Goal: Transaction & Acquisition: Purchase product/service

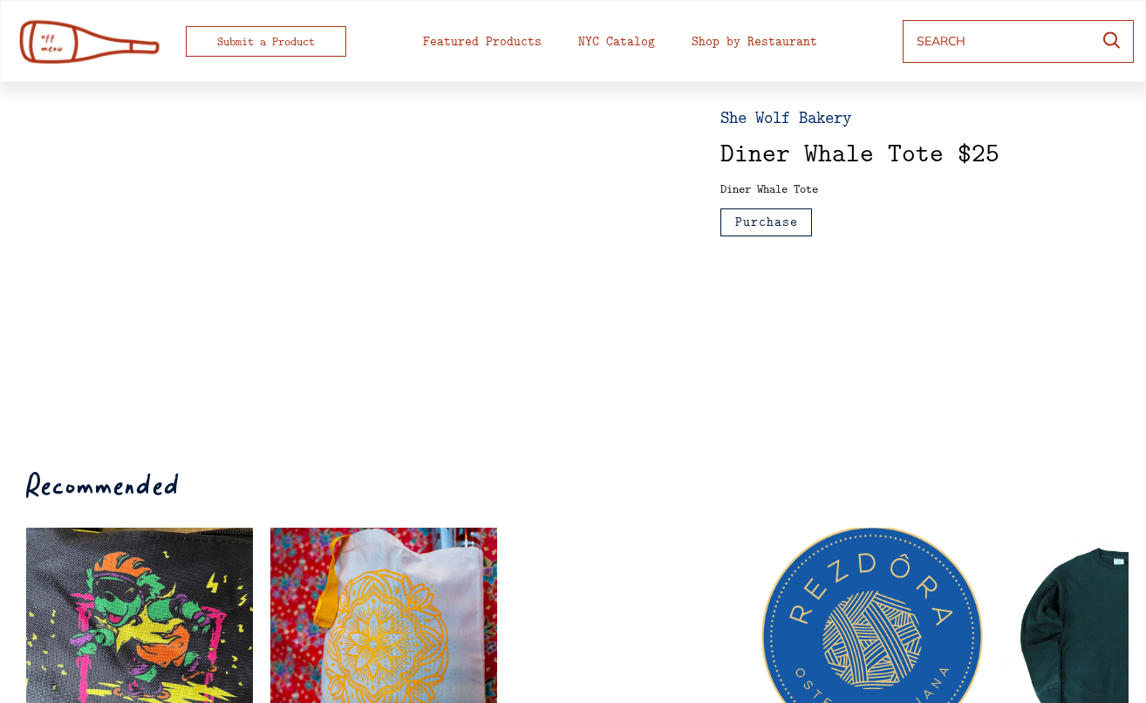
scroll to position [97, 0]
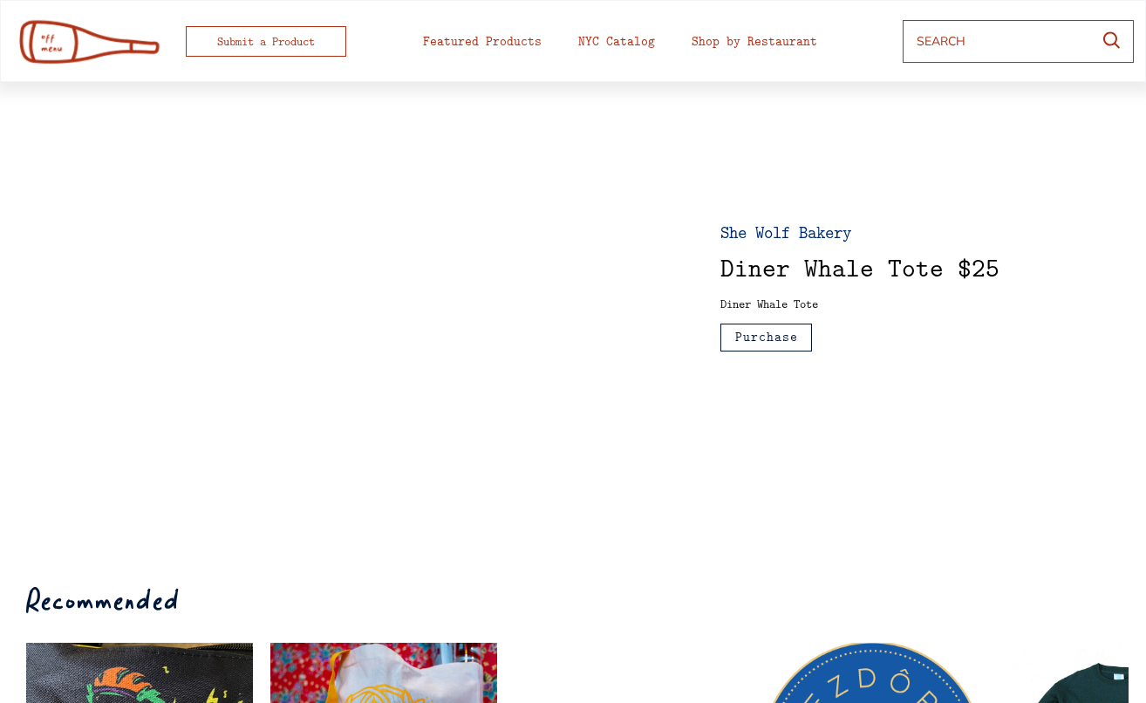
click at [303, 274] on div at bounding box center [355, 286] width 626 height 333
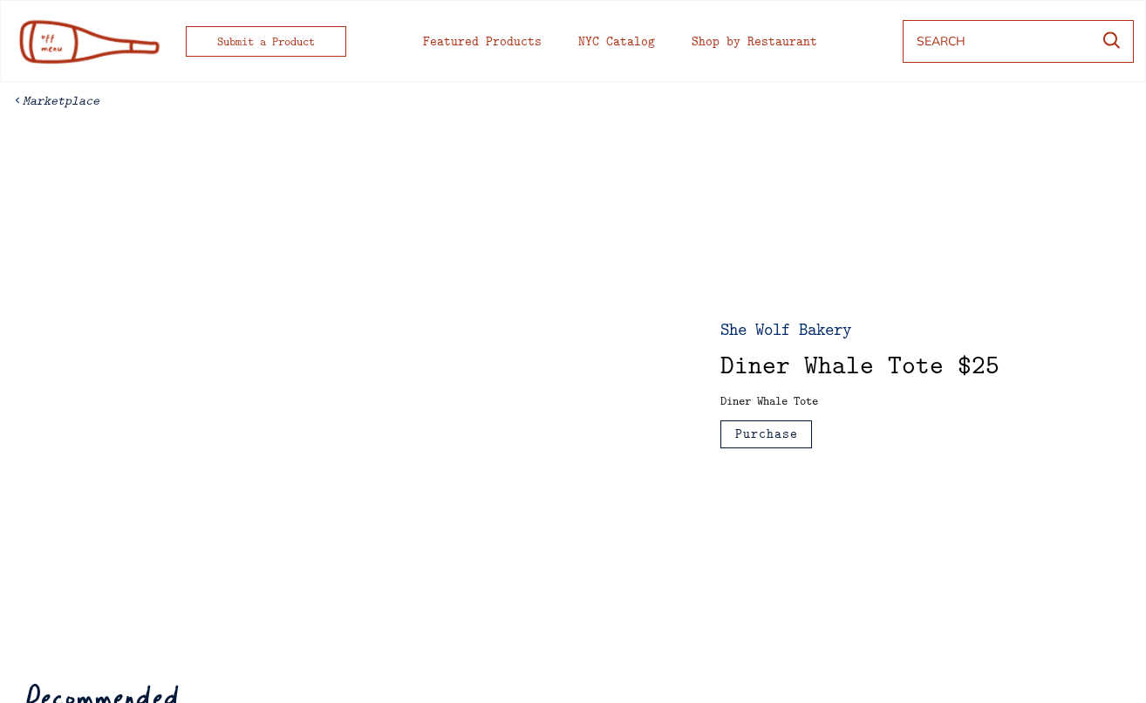
click at [261, 340] on div at bounding box center [355, 383] width 626 height 333
click at [649, 48] on div "NYC Catalog" at bounding box center [616, 41] width 77 height 13
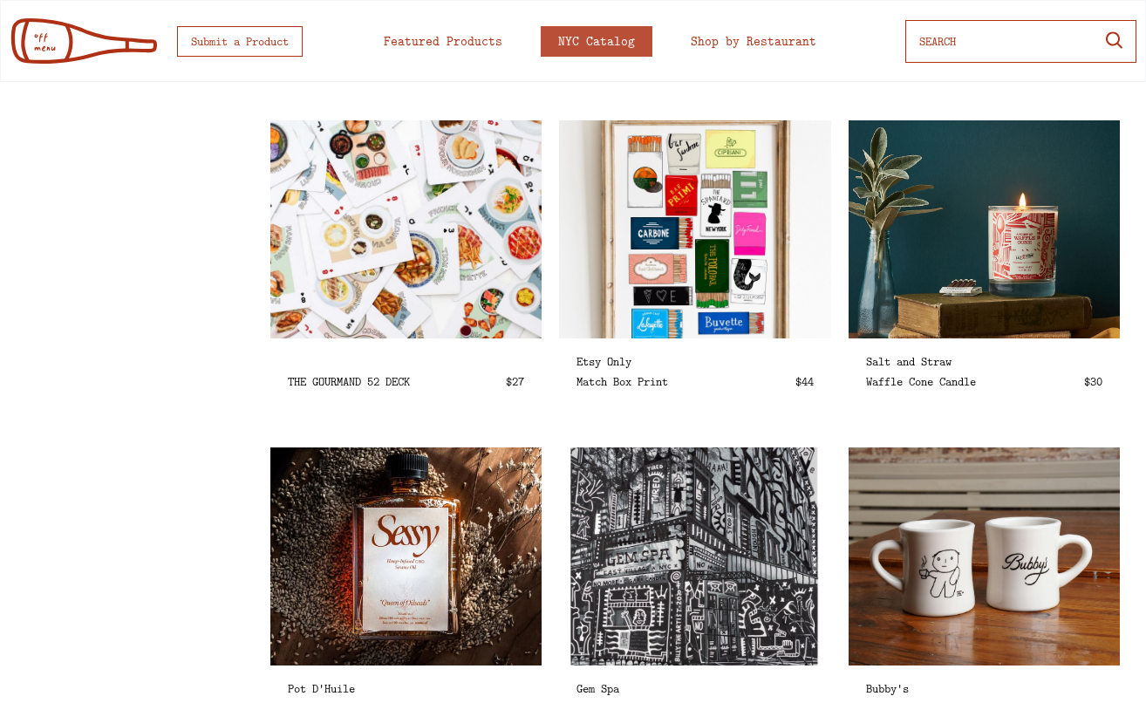
select select
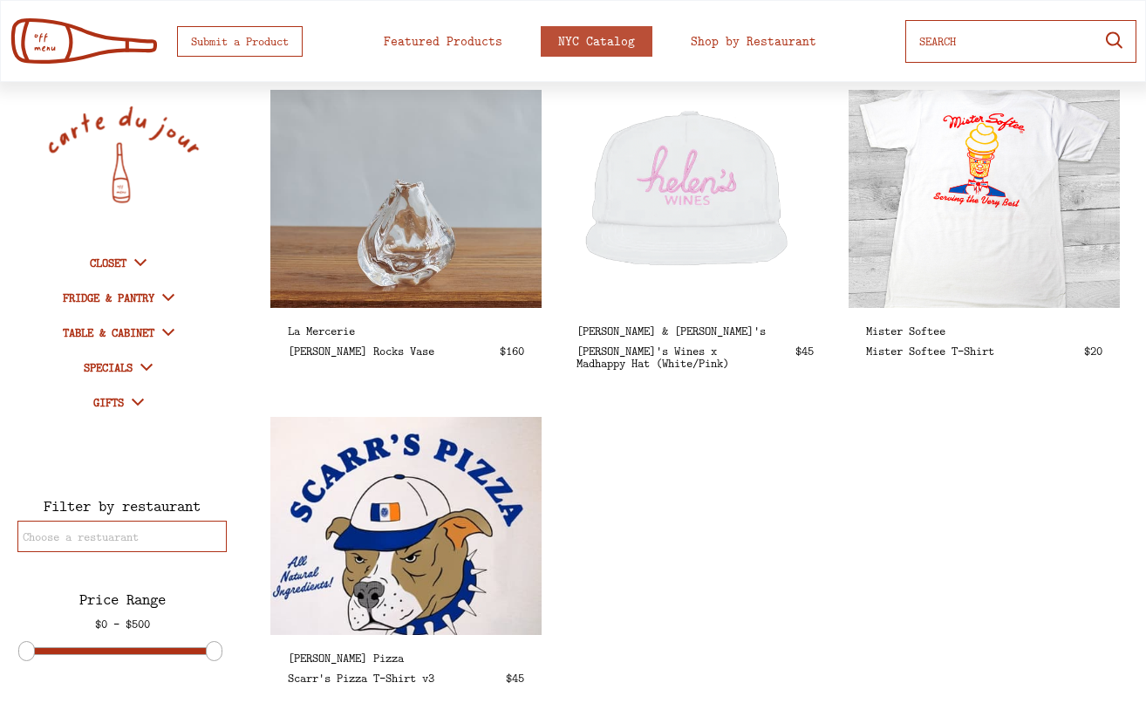
scroll to position [2658, 0]
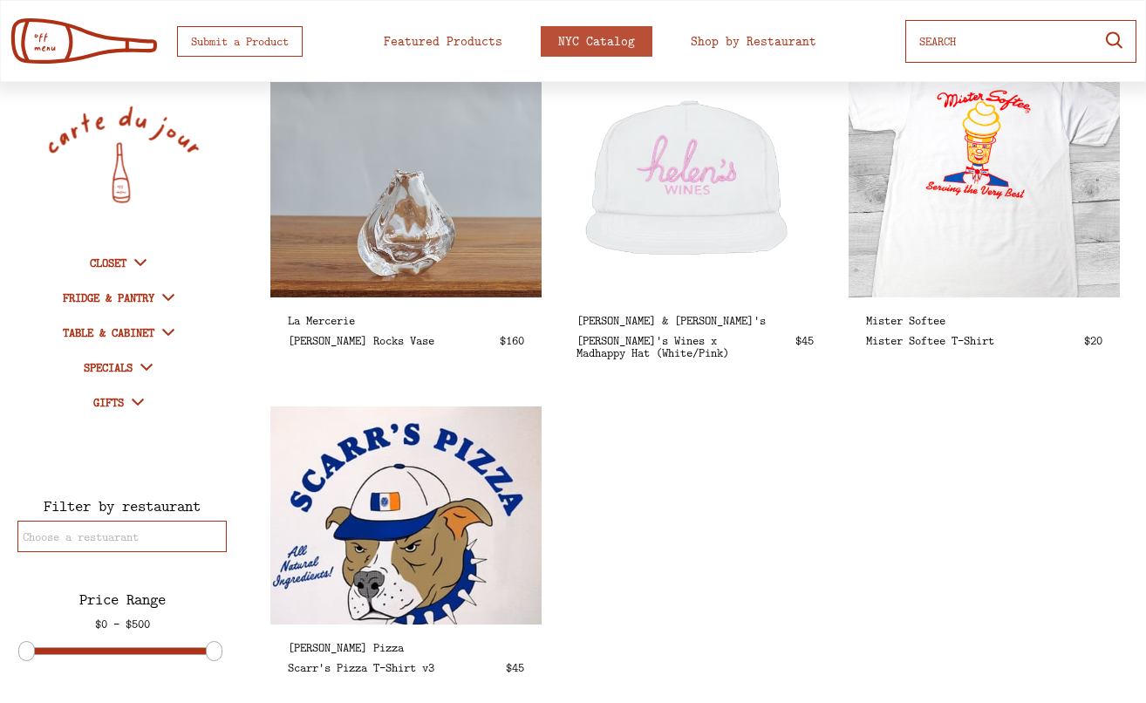
click at [973, 181] on img at bounding box center [984, 188] width 312 height 251
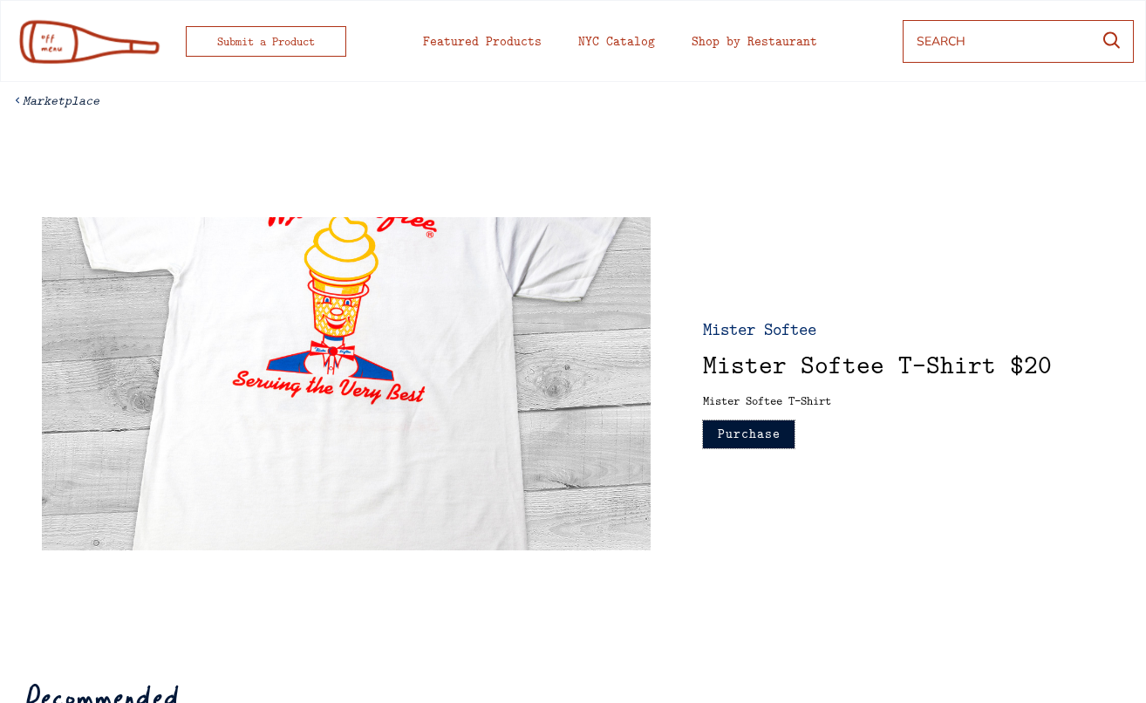
click at [778, 420] on button "Purchase" at bounding box center [749, 434] width 92 height 28
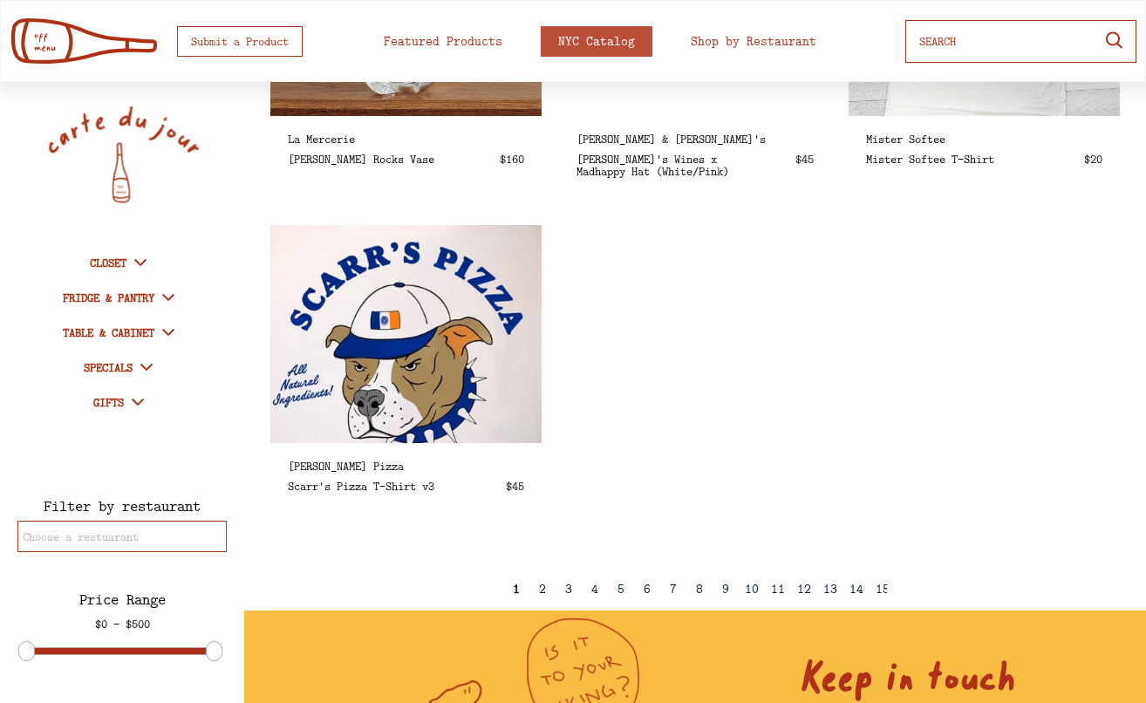
scroll to position [2981, 0]
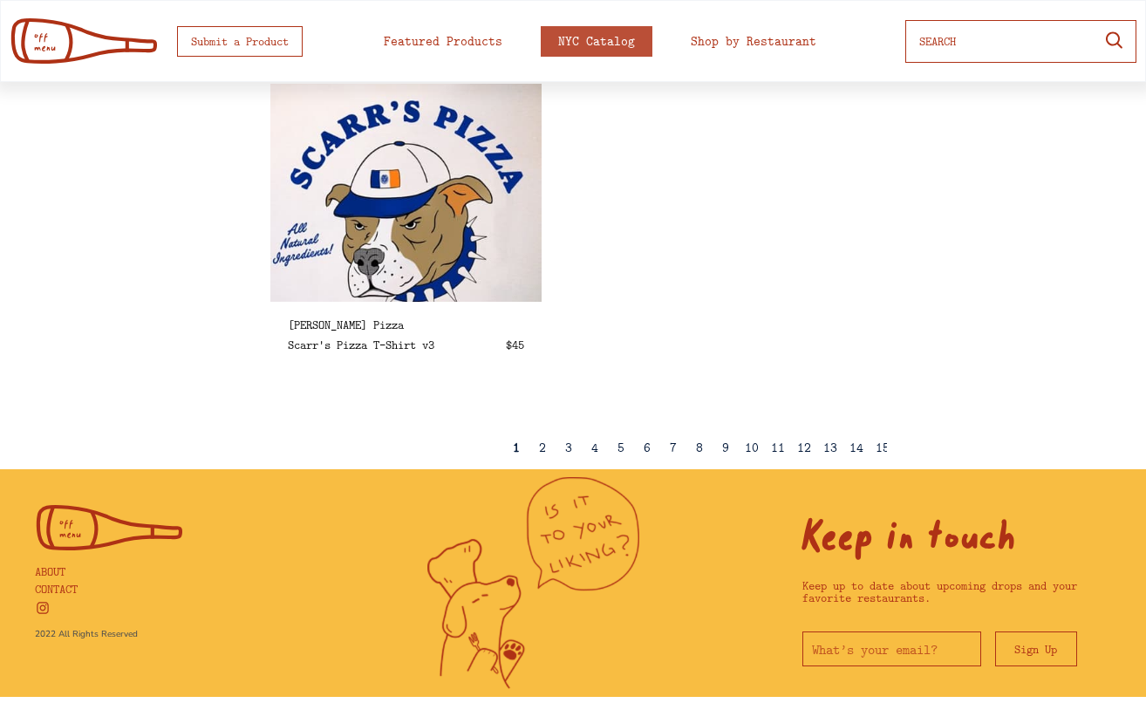
click at [544, 447] on div "2" at bounding box center [542, 447] width 7 height 13
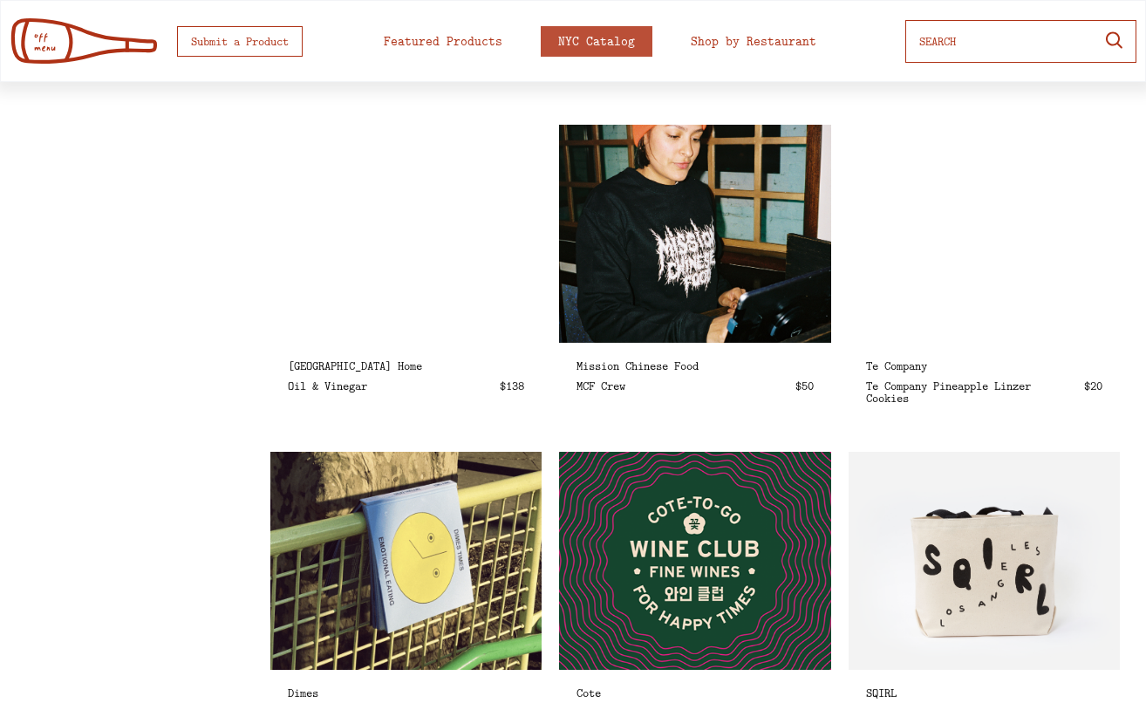
select select
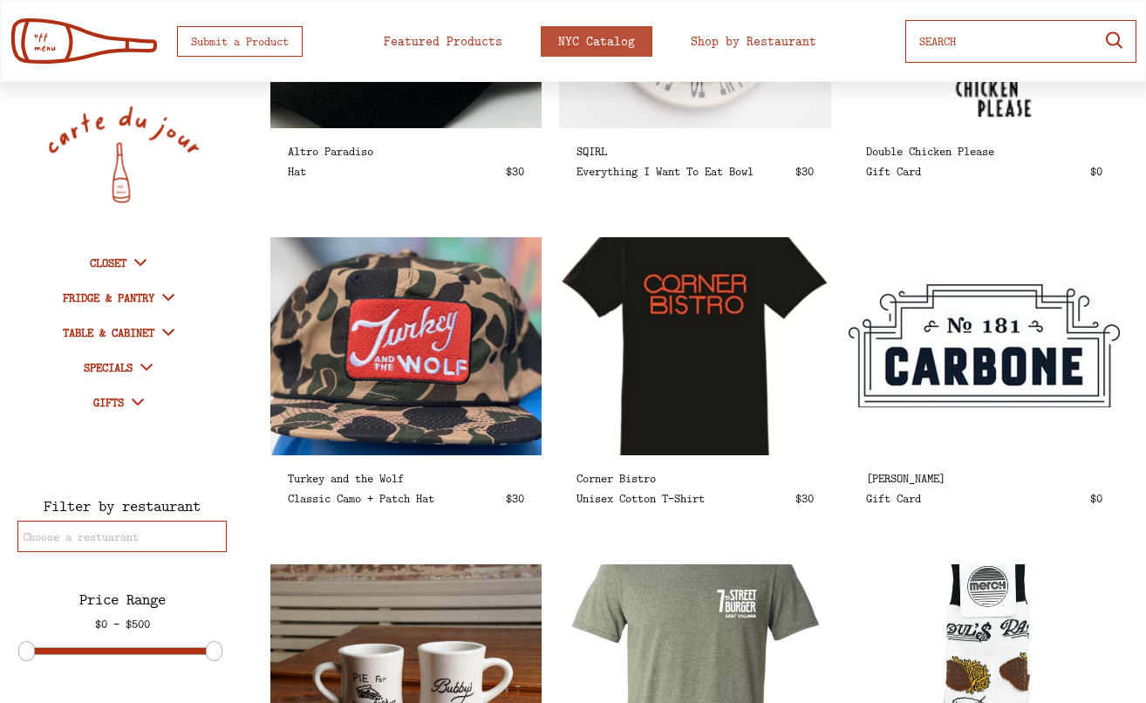
scroll to position [550, 0]
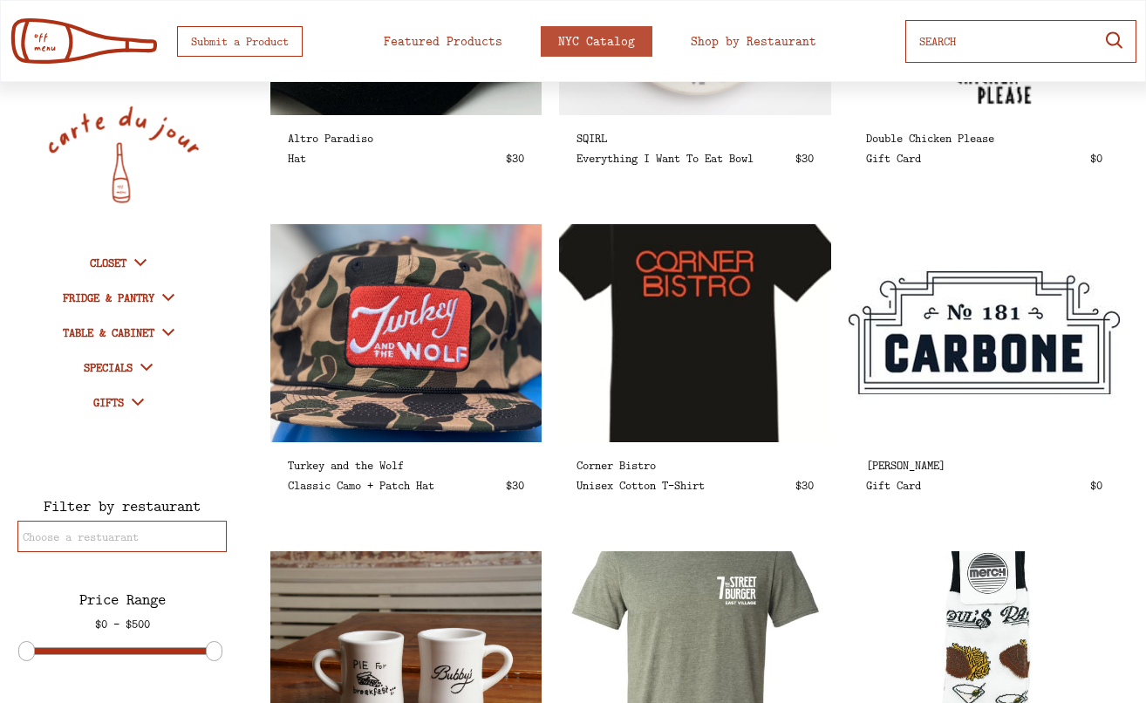
click at [681, 350] on img at bounding box center [695, 333] width 312 height 251
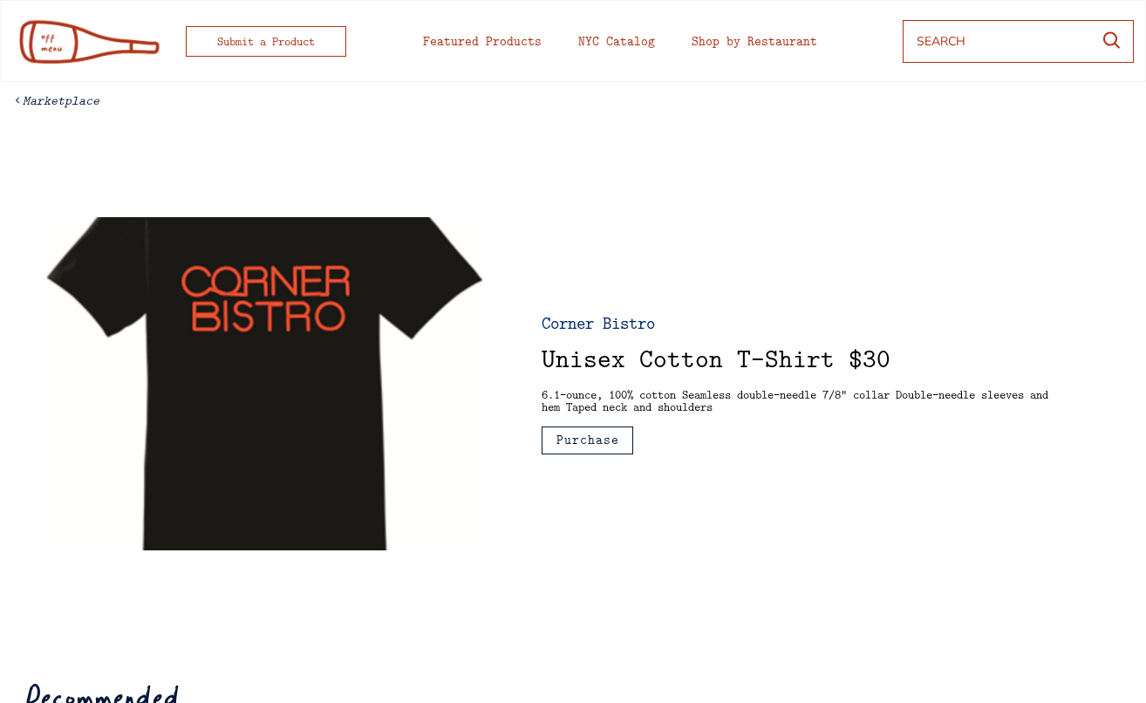
click at [270, 310] on div at bounding box center [265, 383] width 447 height 333
click at [598, 445] on button "Purchase" at bounding box center [588, 441] width 92 height 28
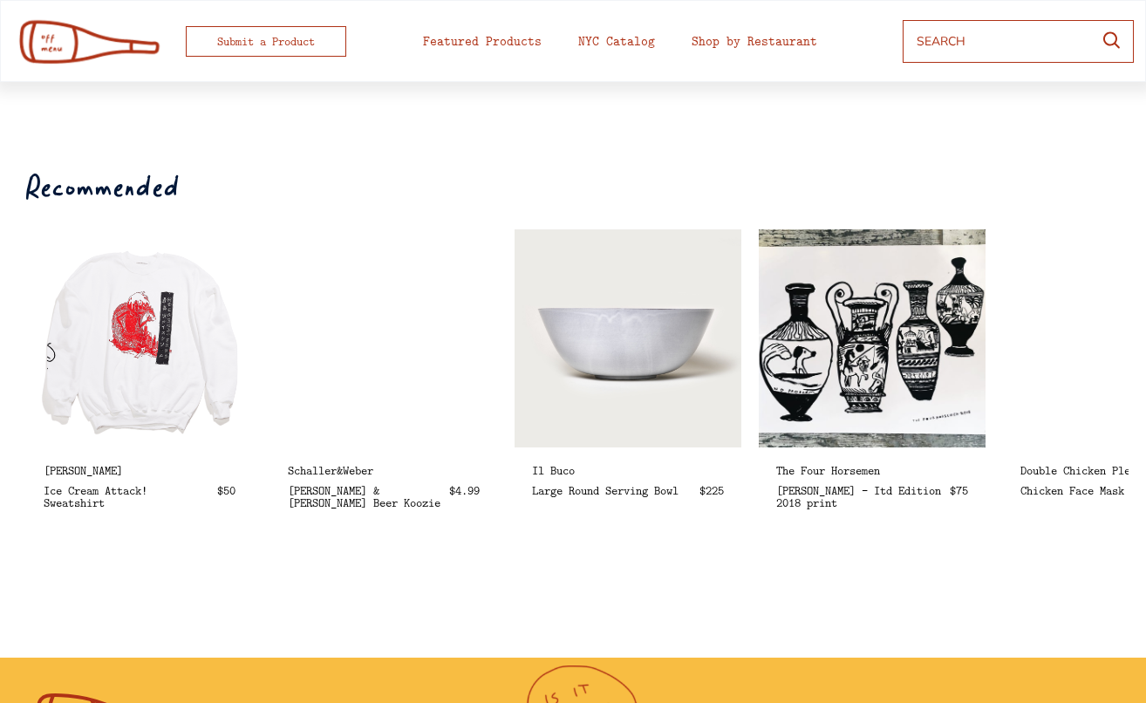
scroll to position [682, 0]
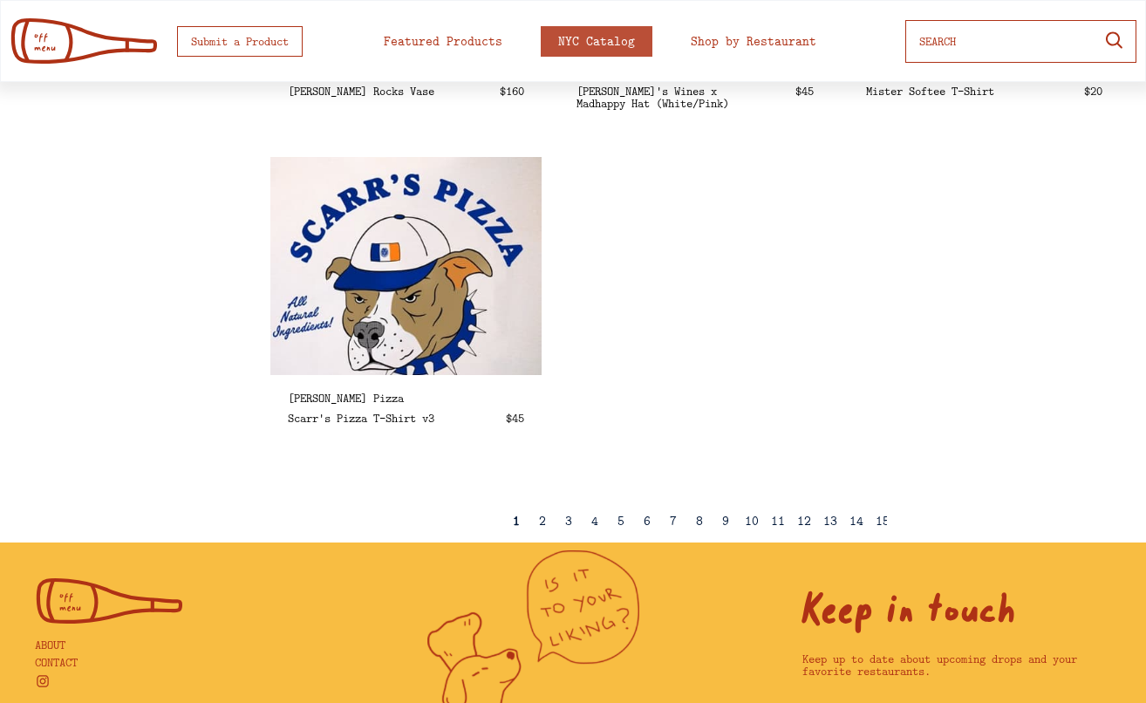
scroll to position [2981, 0]
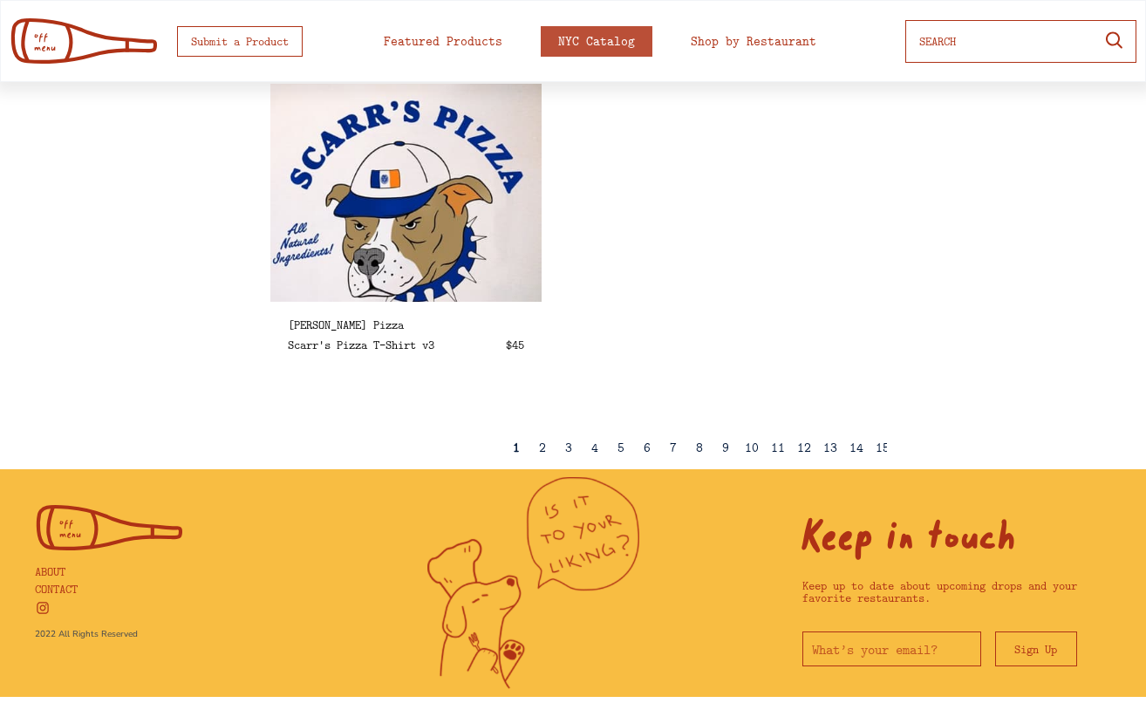
click at [542, 445] on div "2" at bounding box center [542, 447] width 7 height 13
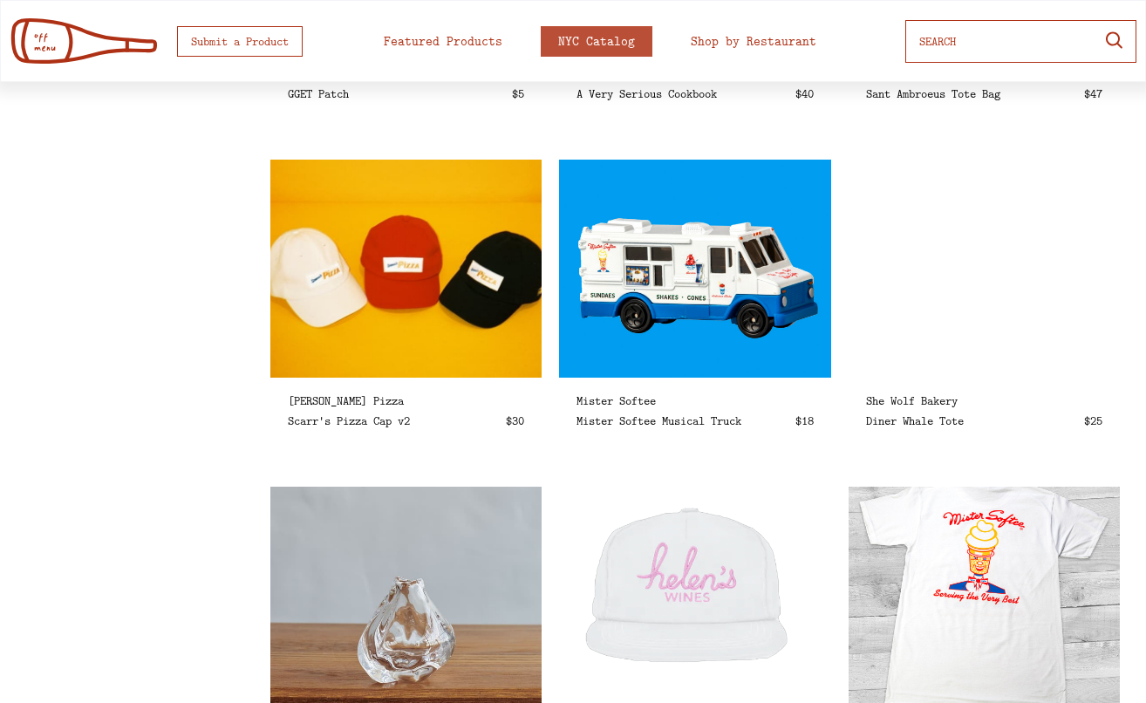
select select
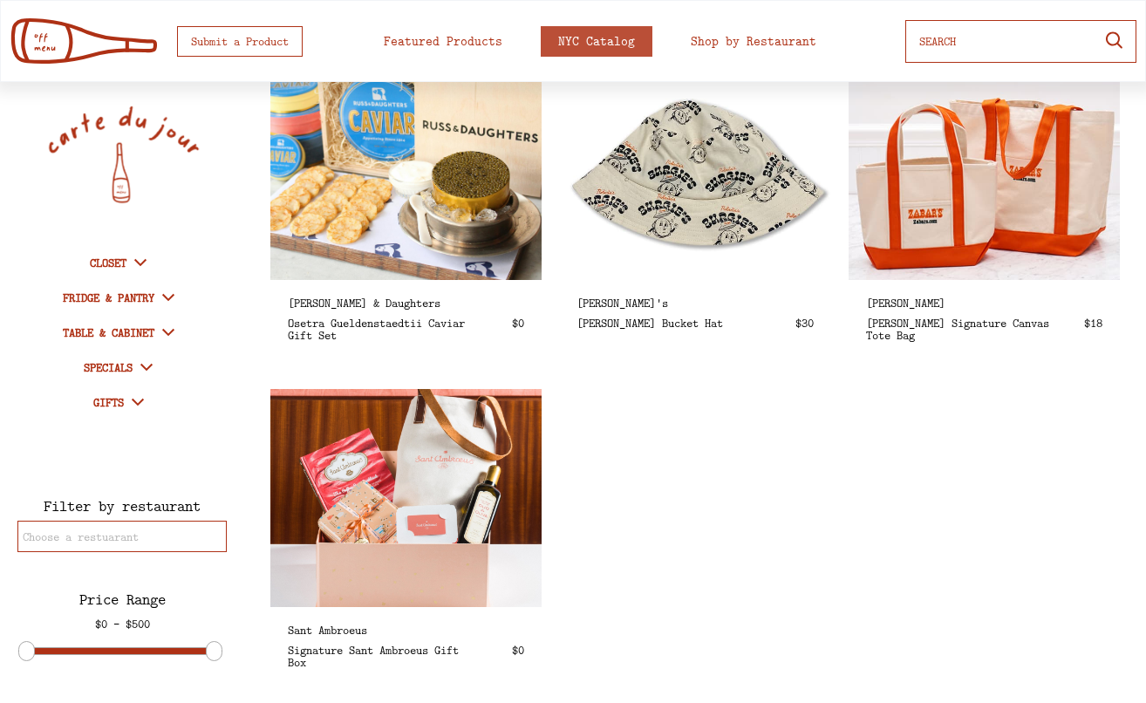
scroll to position [2690, 0]
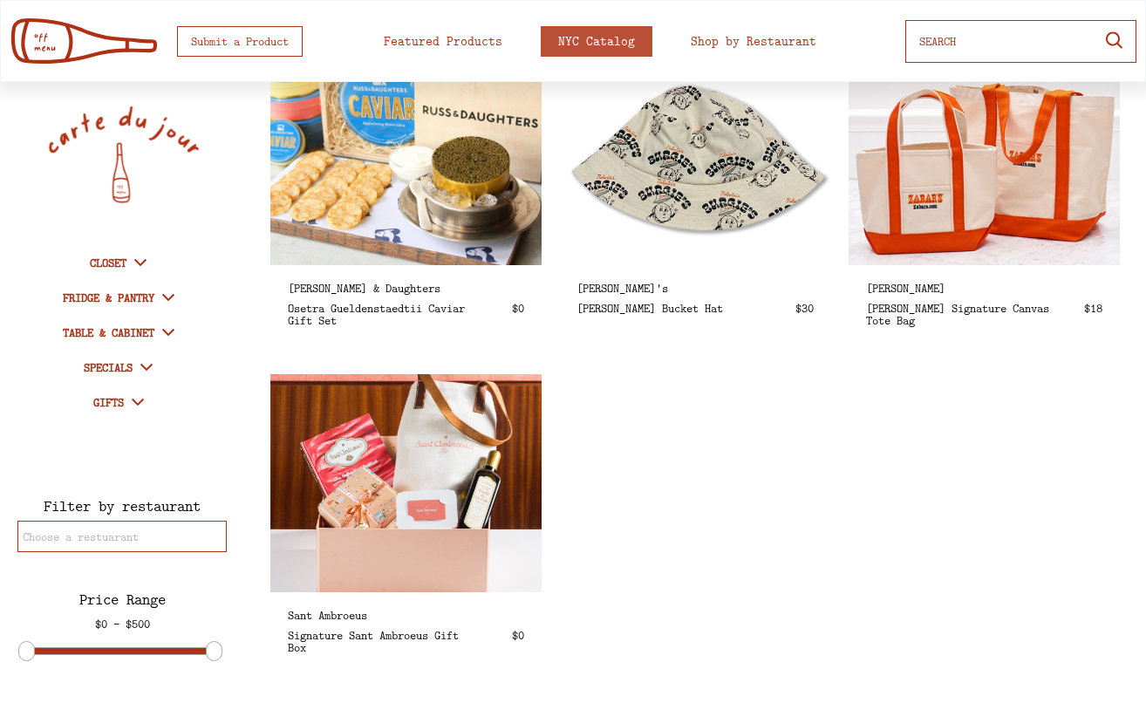
click at [126, 260] on div at bounding box center [140, 263] width 28 height 28
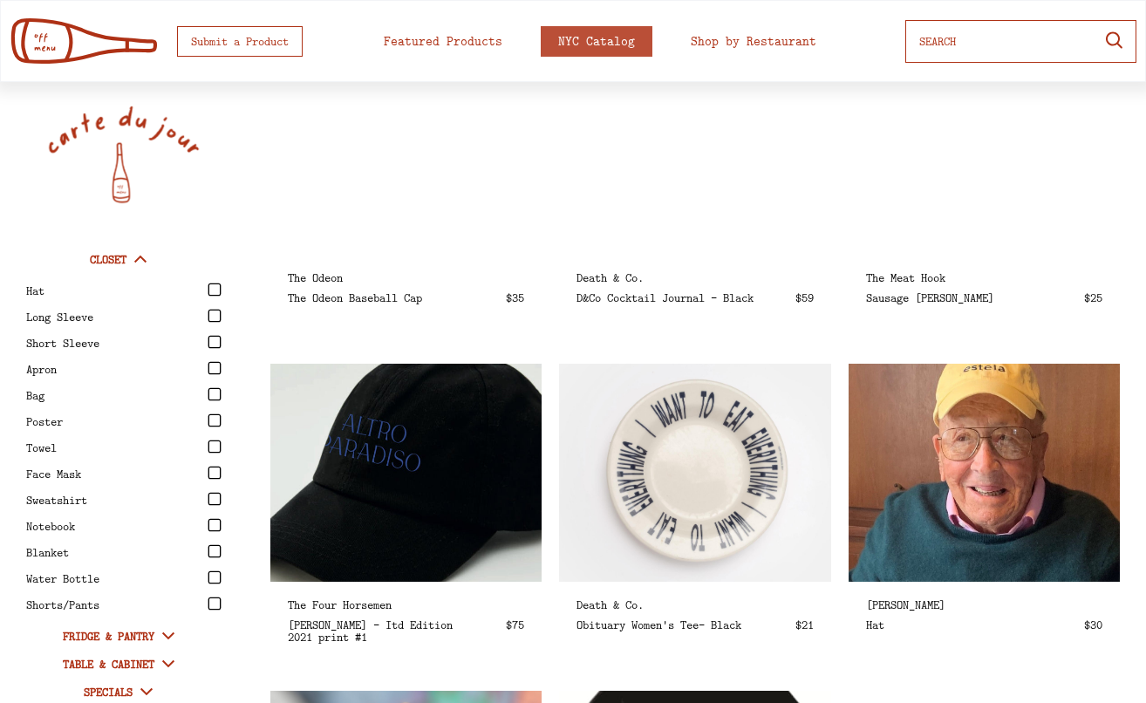
scroll to position [0, 0]
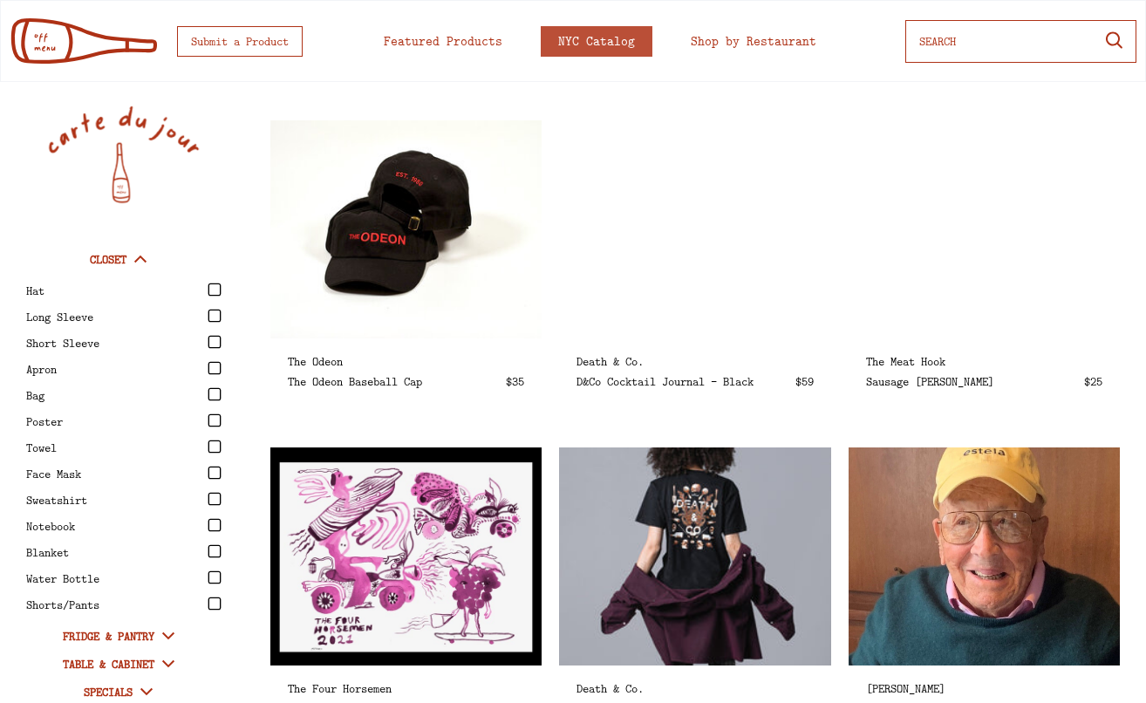
click at [216, 338] on icon at bounding box center [215, 342] width 14 height 14
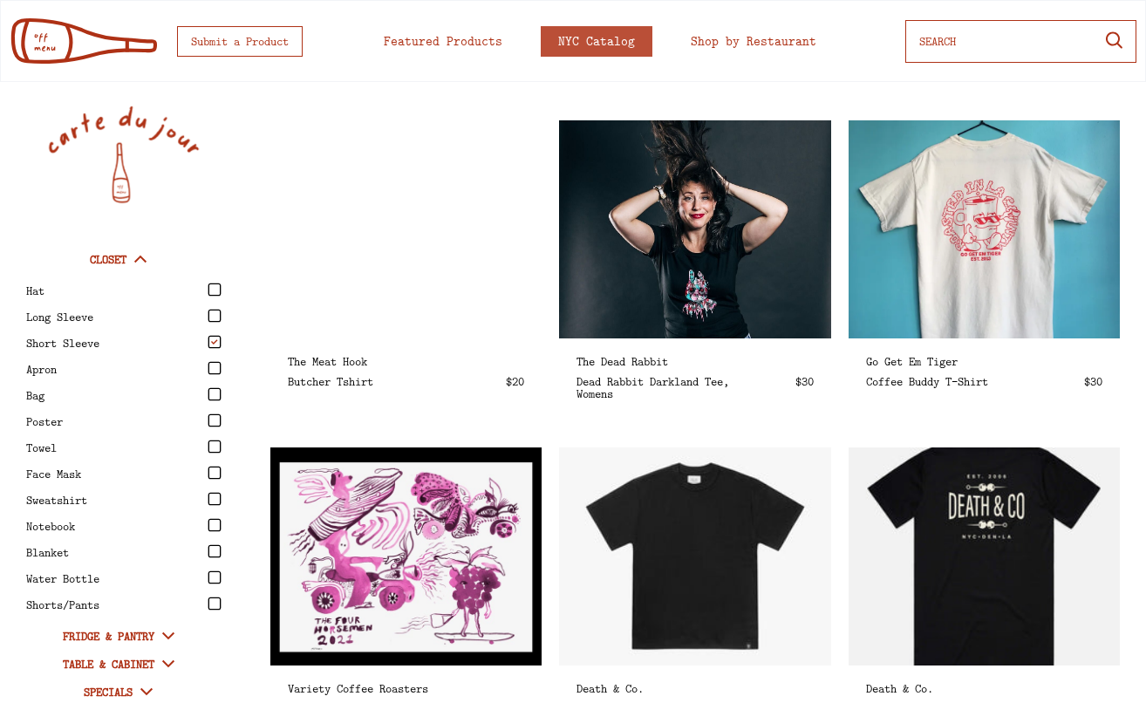
click at [216, 318] on icon at bounding box center [215, 316] width 14 height 14
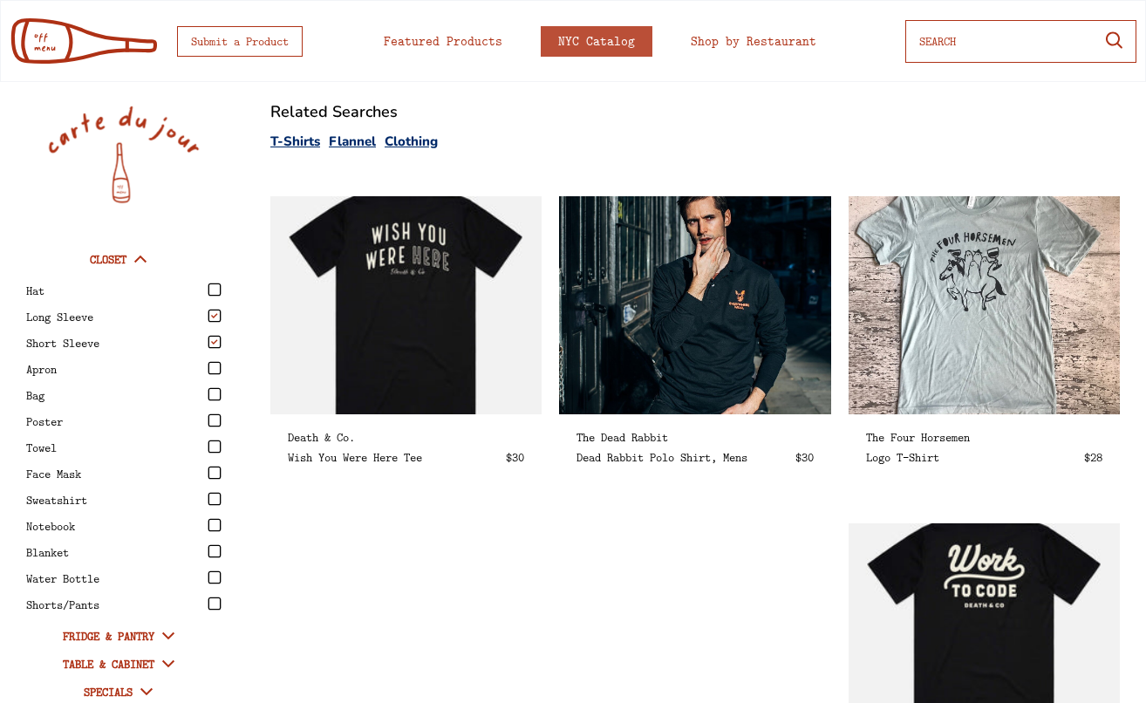
click at [222, 500] on div at bounding box center [215, 499] width 23 height 23
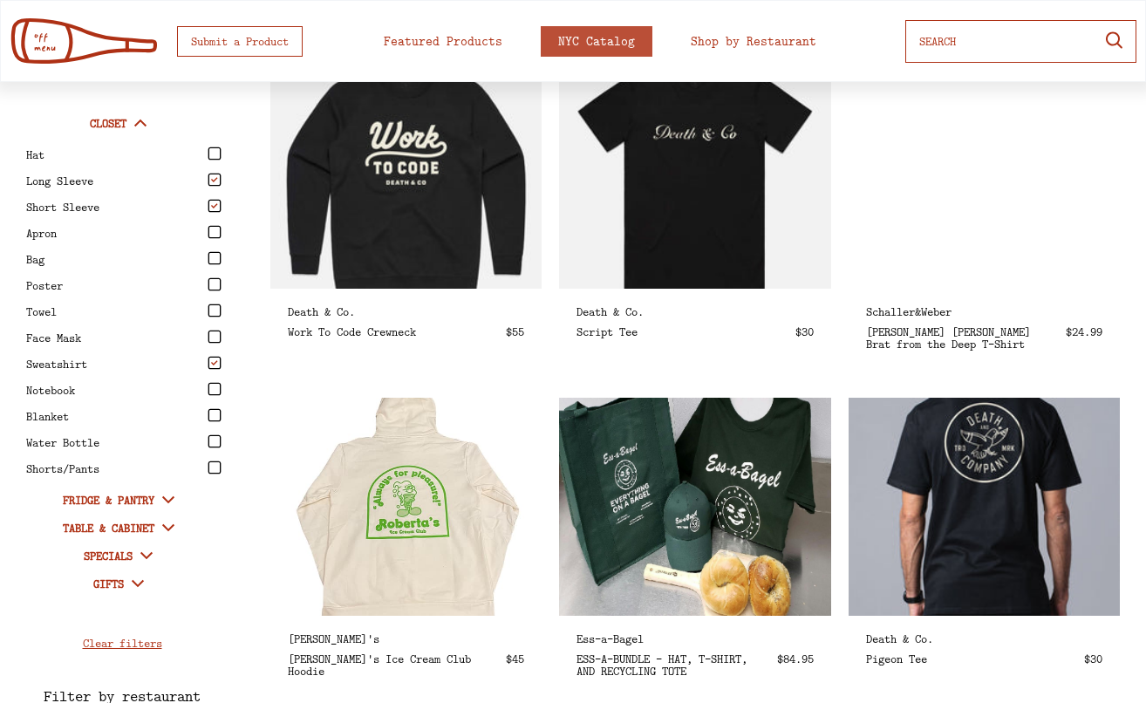
scroll to position [2151, 0]
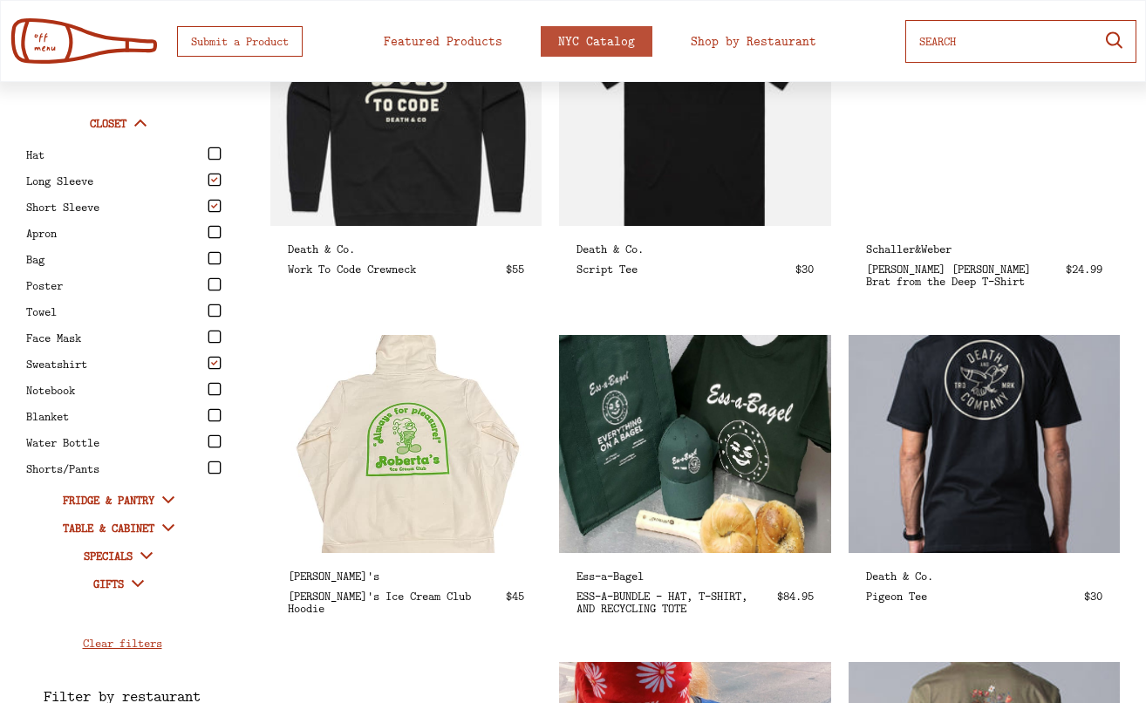
click at [774, 383] on img at bounding box center [695, 443] width 312 height 251
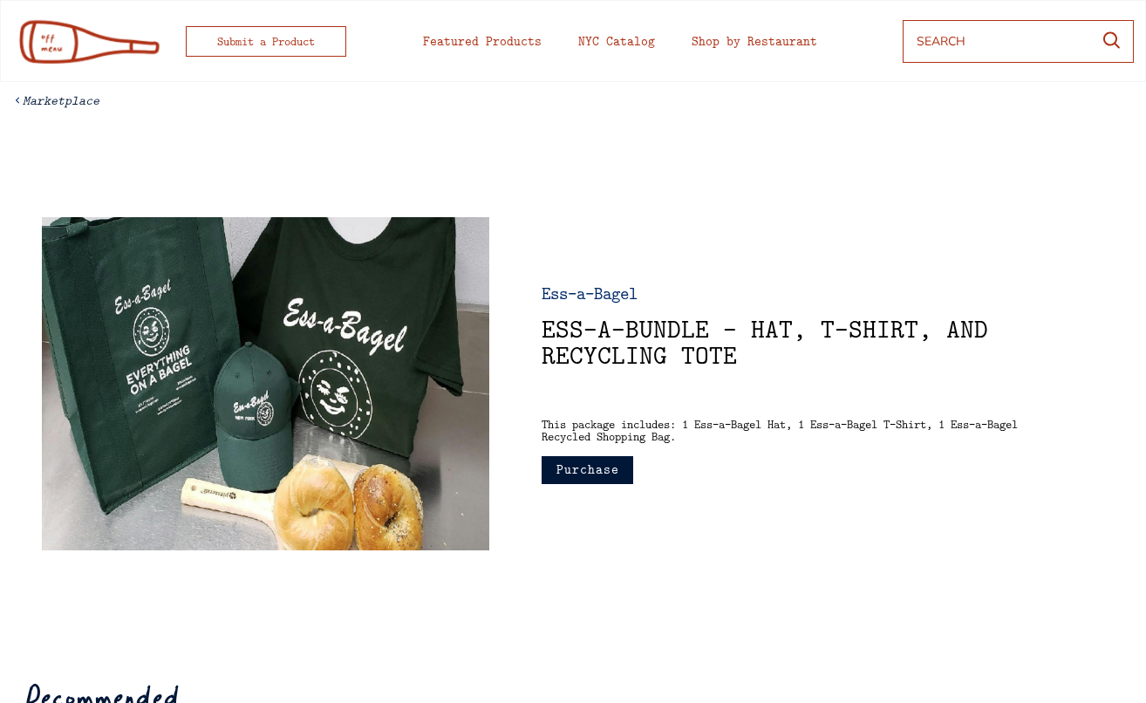
click at [610, 469] on button "Purchase" at bounding box center [588, 470] width 92 height 28
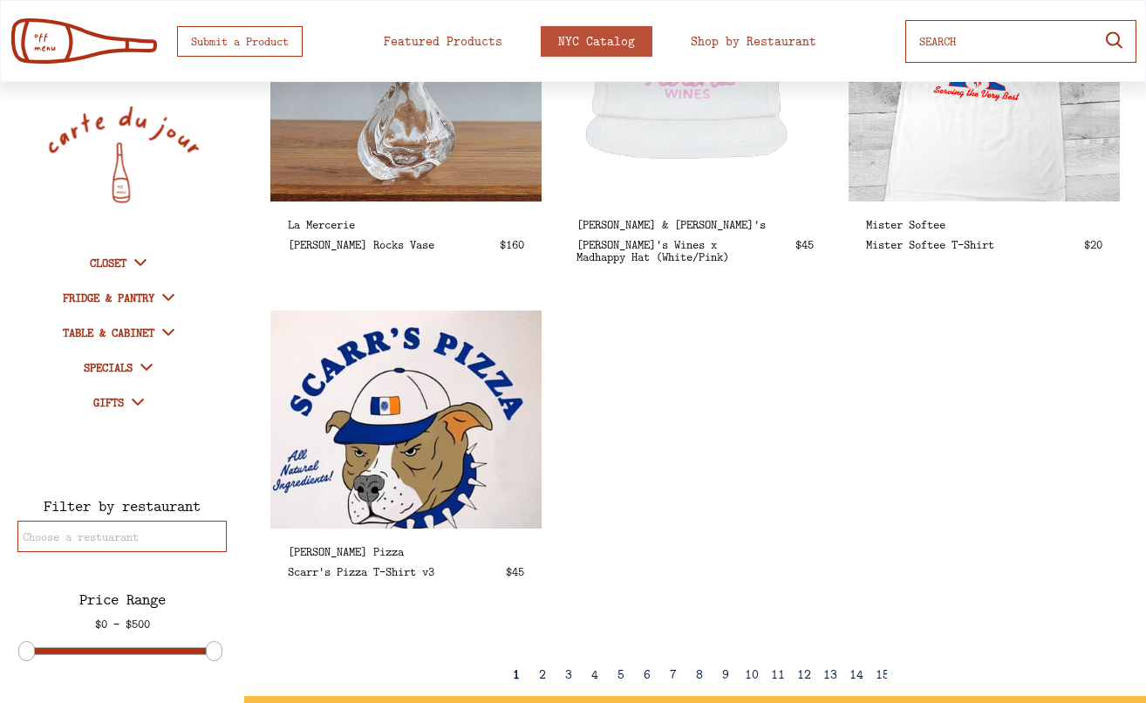
scroll to position [2768, 0]
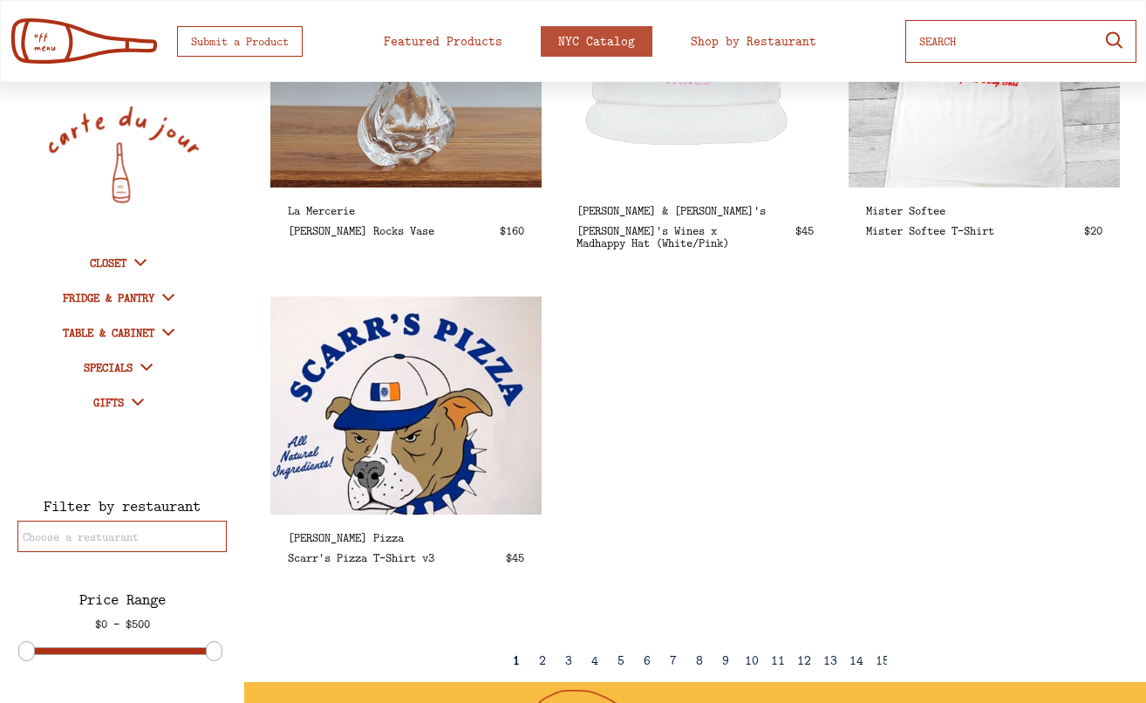
click at [132, 263] on icon at bounding box center [140, 262] width 21 height 21
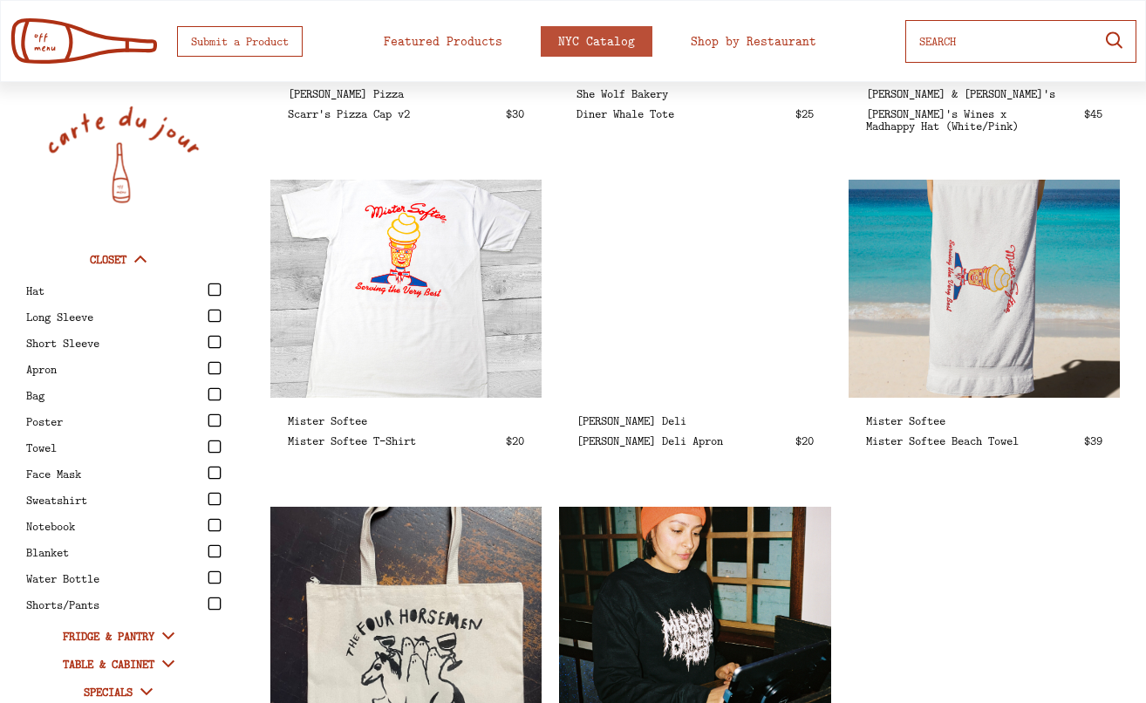
scroll to position [0, 0]
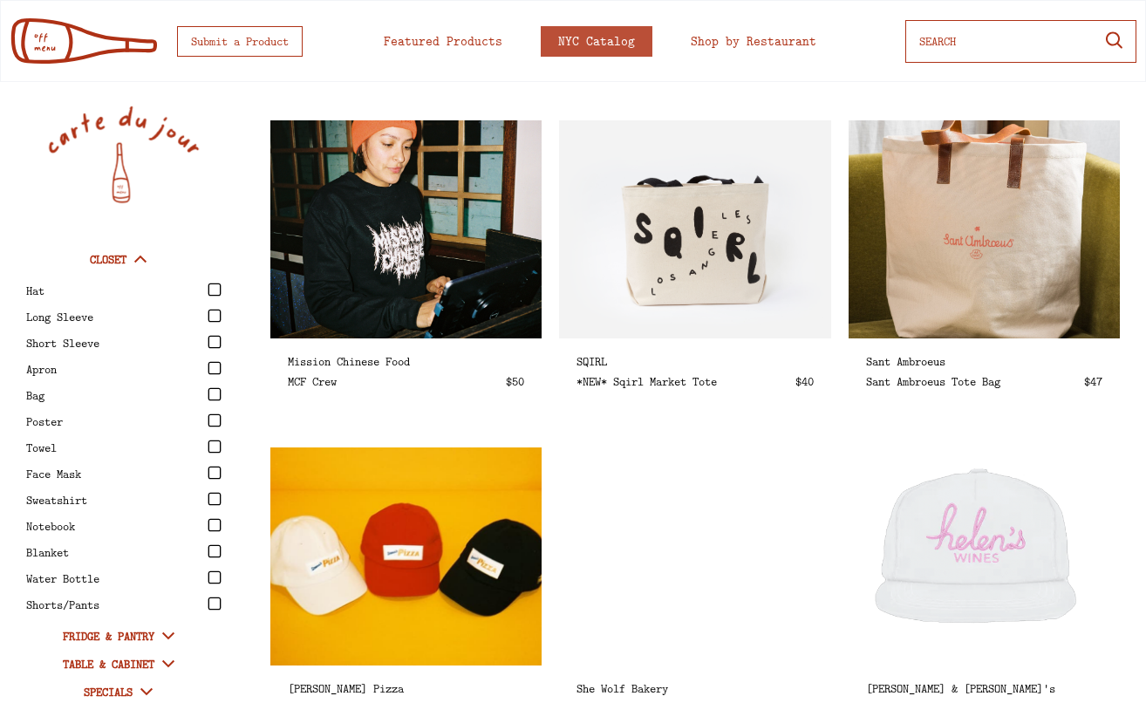
click at [213, 290] on icon at bounding box center [215, 290] width 14 height 14
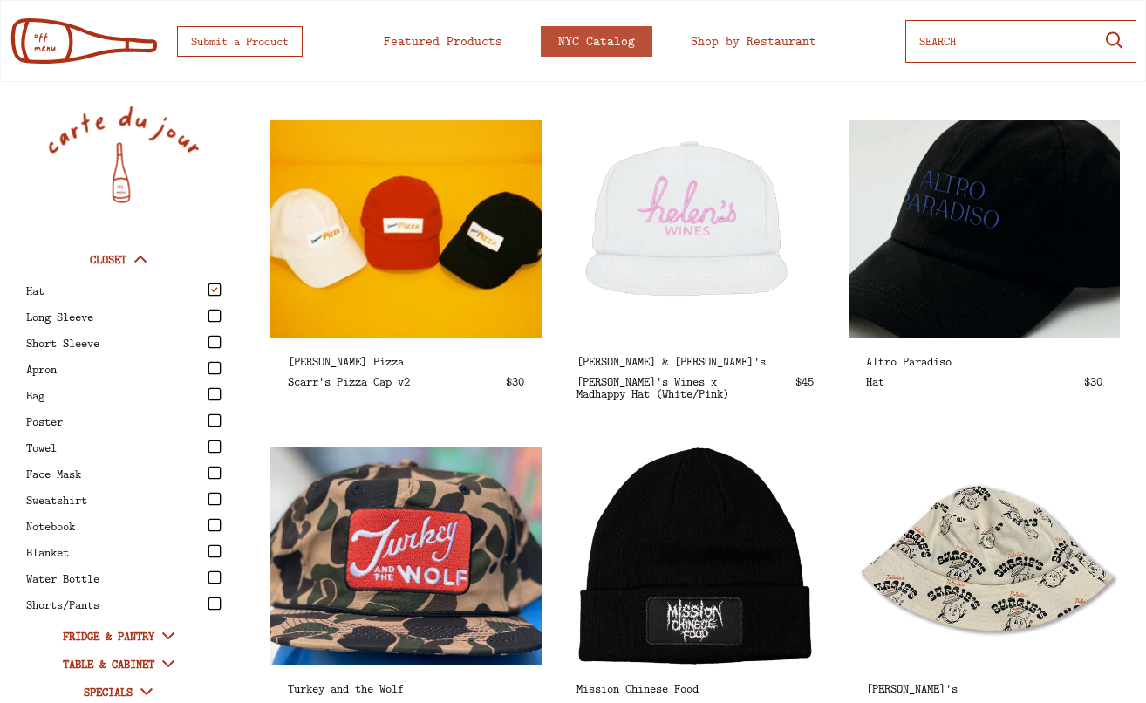
click at [216, 313] on icon at bounding box center [215, 316] width 14 height 14
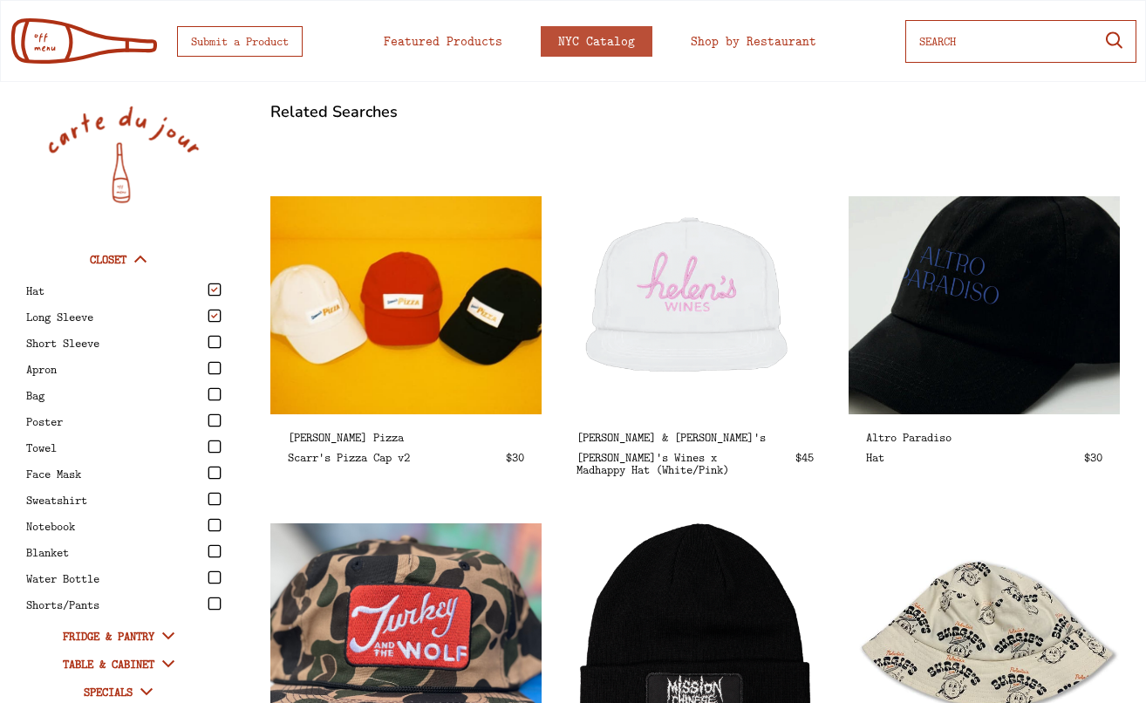
click at [216, 339] on icon at bounding box center [215, 342] width 14 height 14
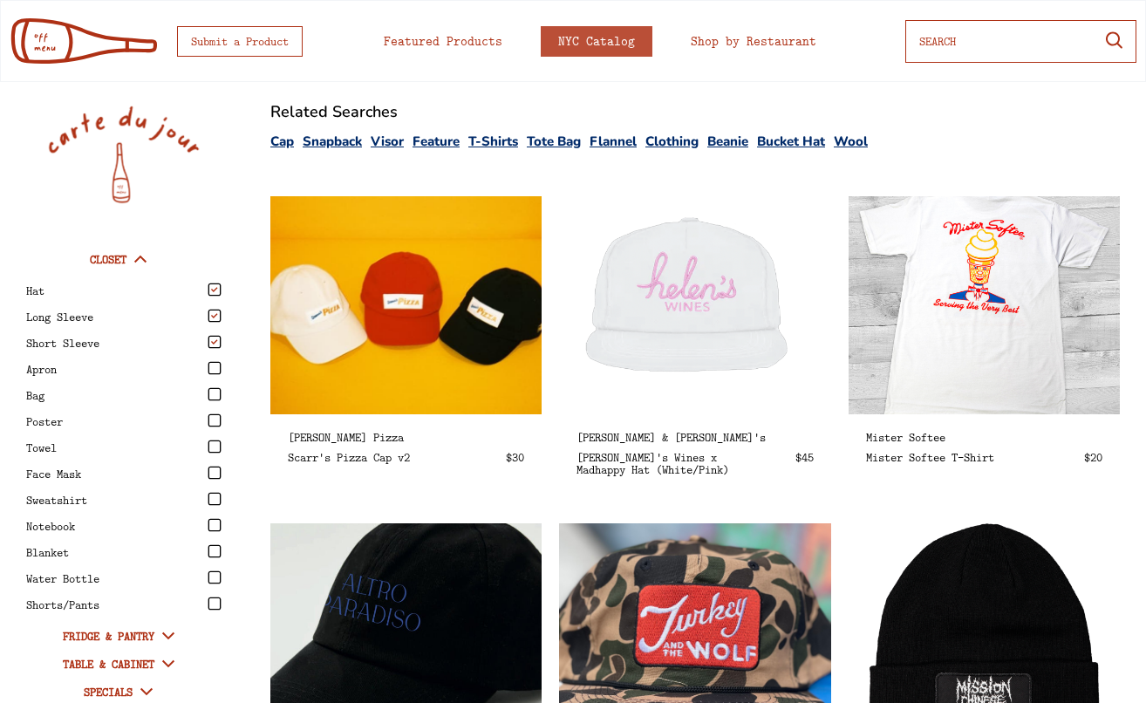
click at [215, 396] on icon at bounding box center [215, 394] width 14 height 14
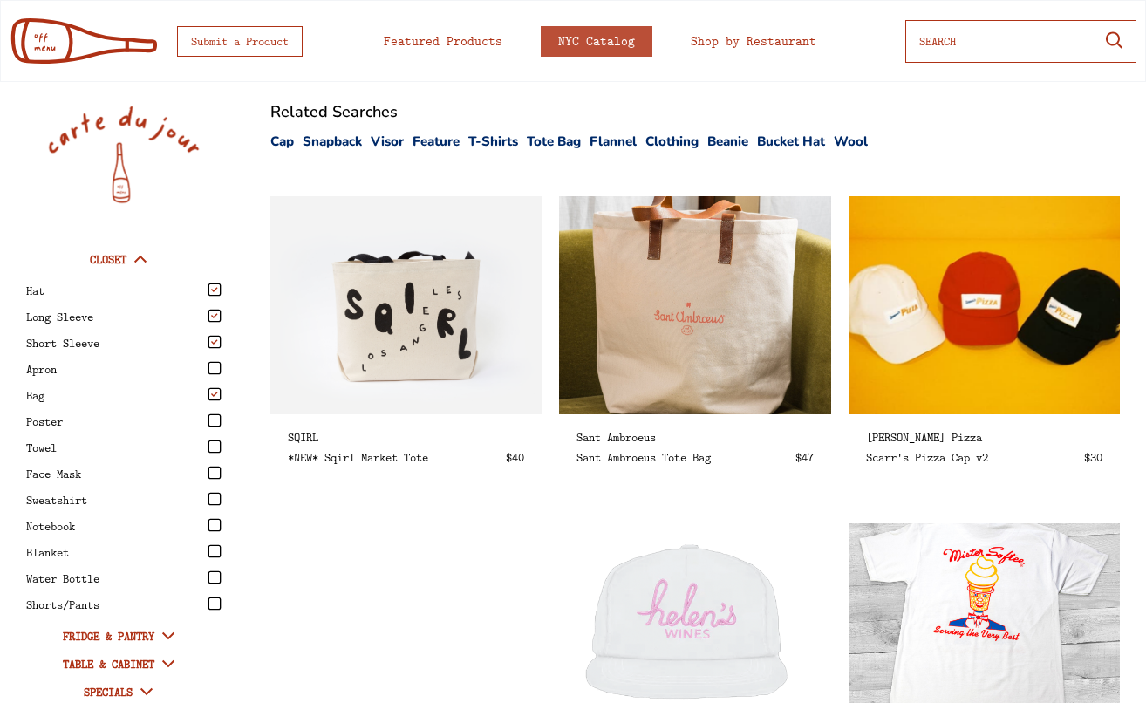
click at [216, 499] on icon at bounding box center [215, 499] width 14 height 14
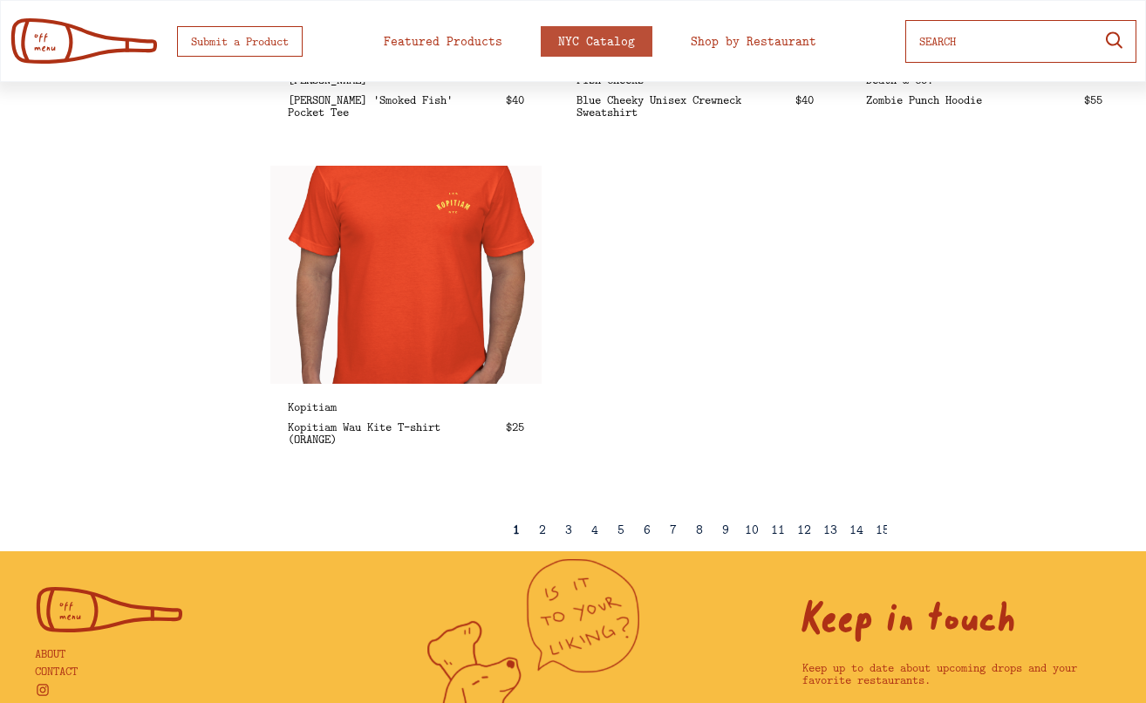
scroll to position [2976, 0]
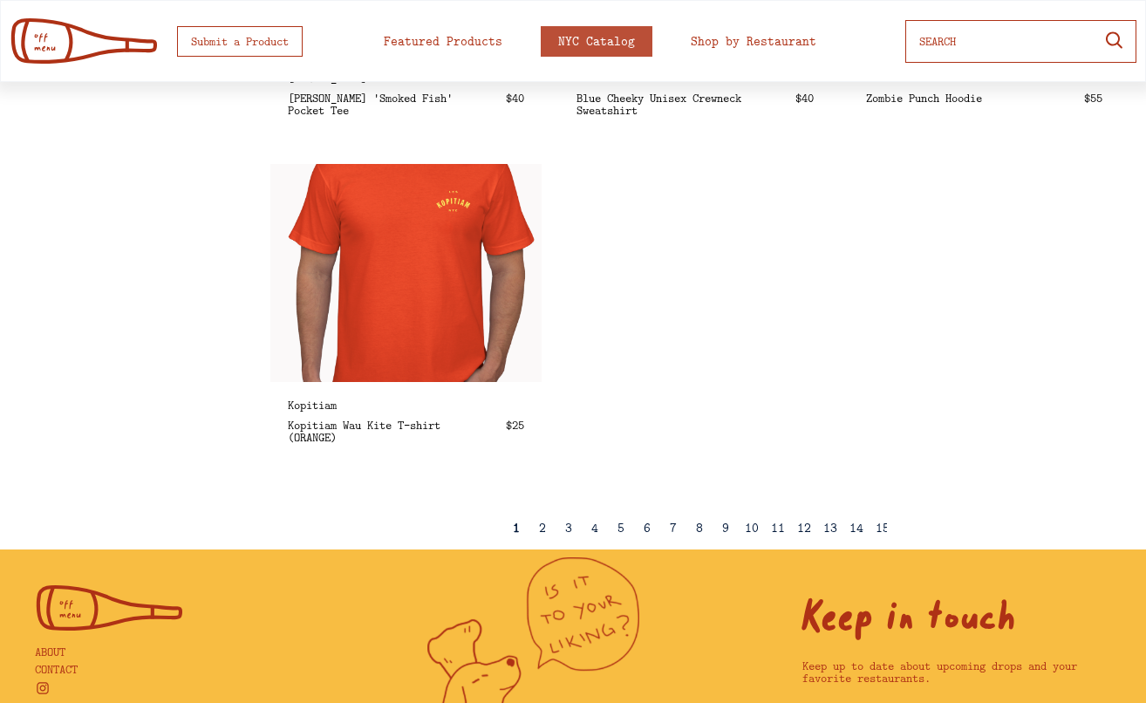
click at [546, 529] on div "2" at bounding box center [542, 528] width 26 height 43
click at [543, 529] on div "2" at bounding box center [542, 528] width 7 height 13
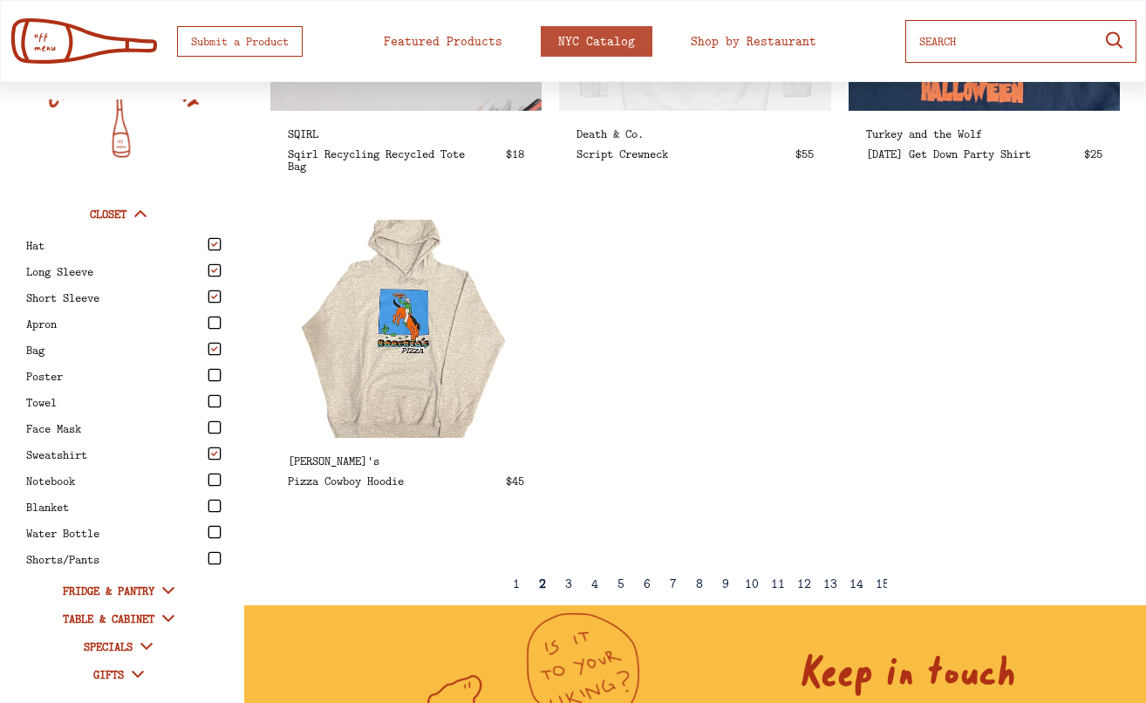
scroll to position [2921, 0]
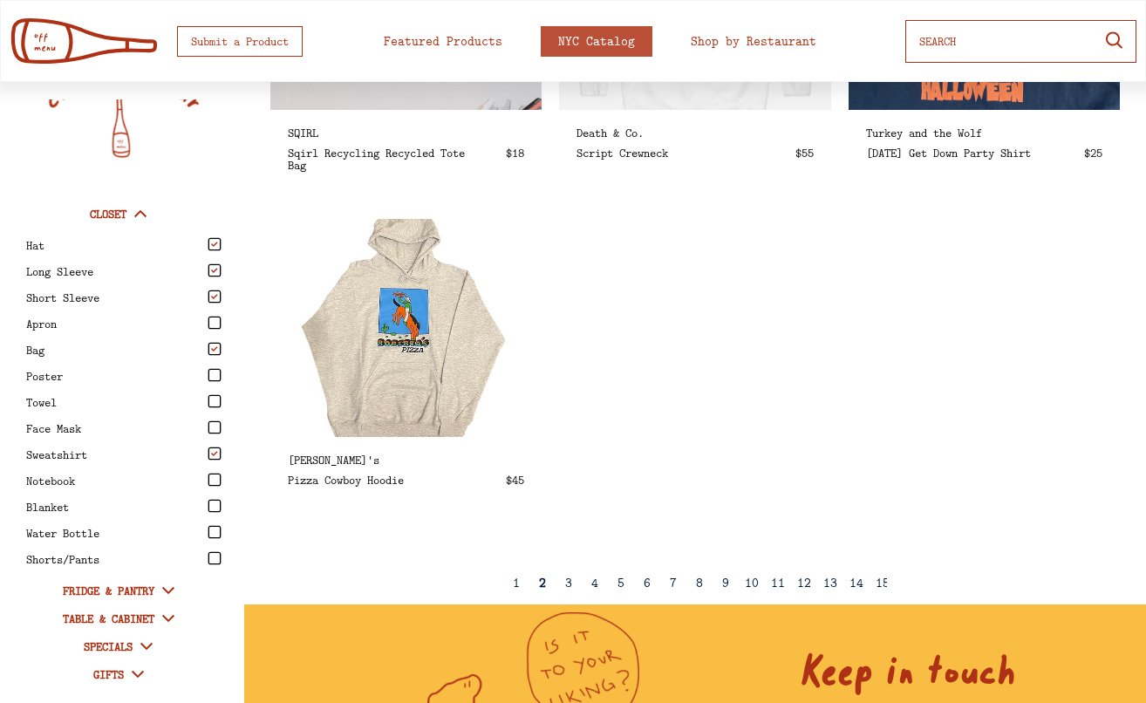
click at [569, 584] on div "3" at bounding box center [568, 583] width 7 height 13
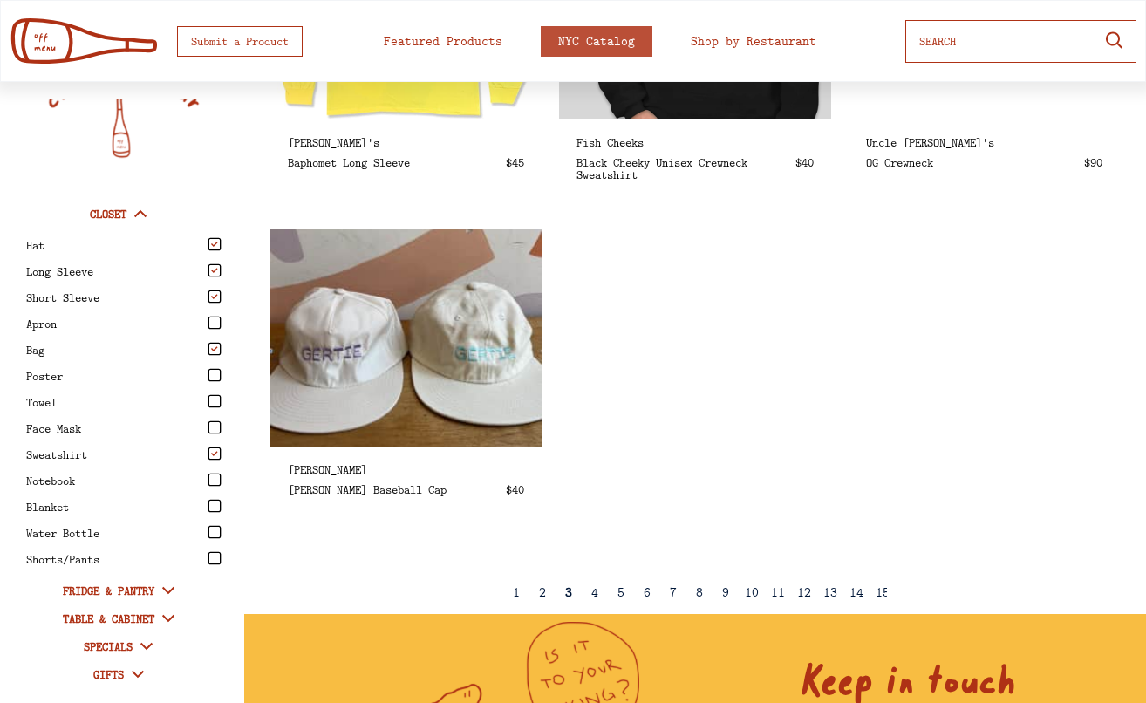
scroll to position [2943, 0]
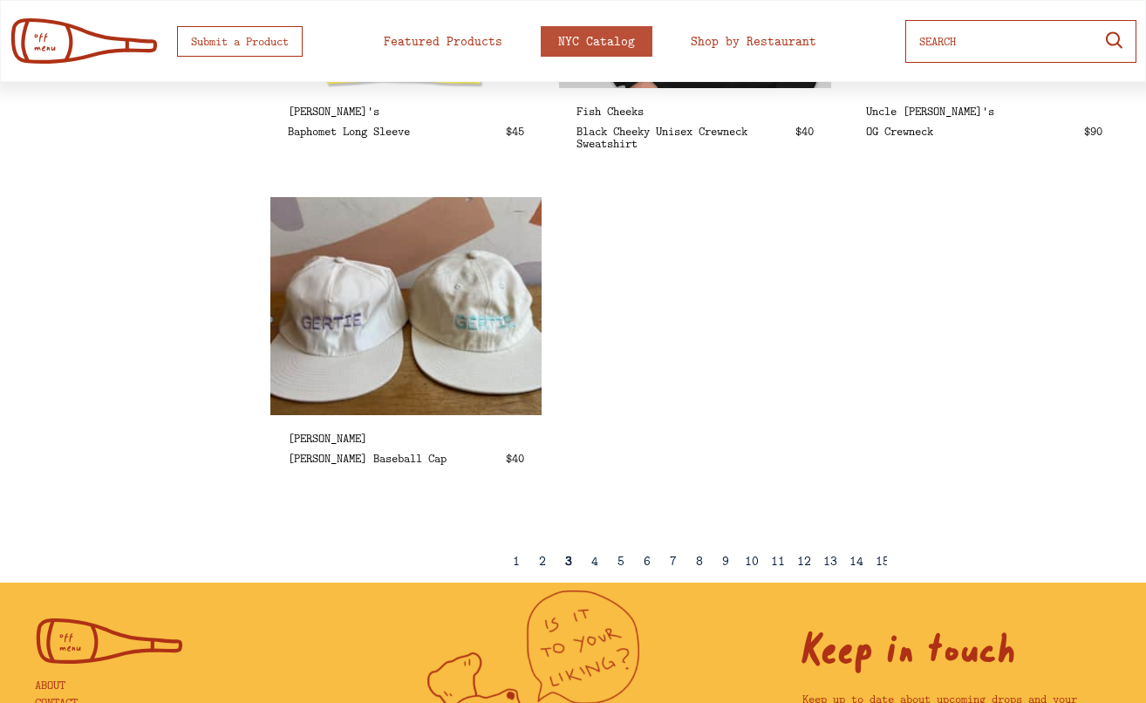
click at [595, 564] on div "4" at bounding box center [594, 561] width 7 height 13
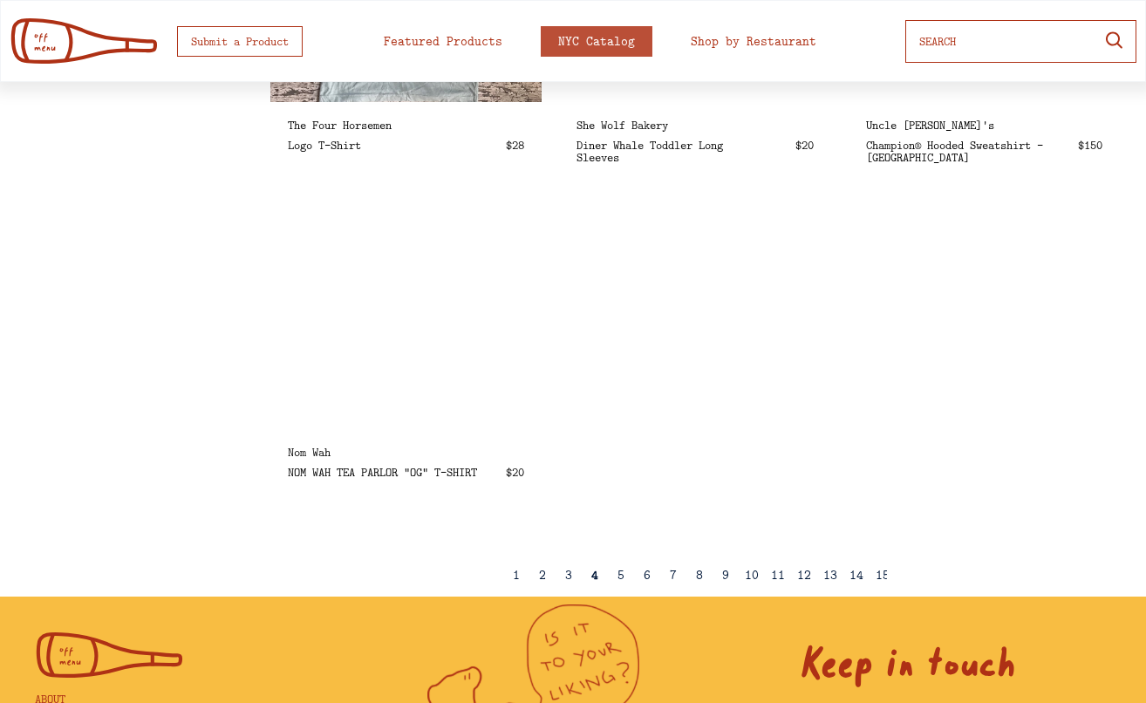
scroll to position [2940, 0]
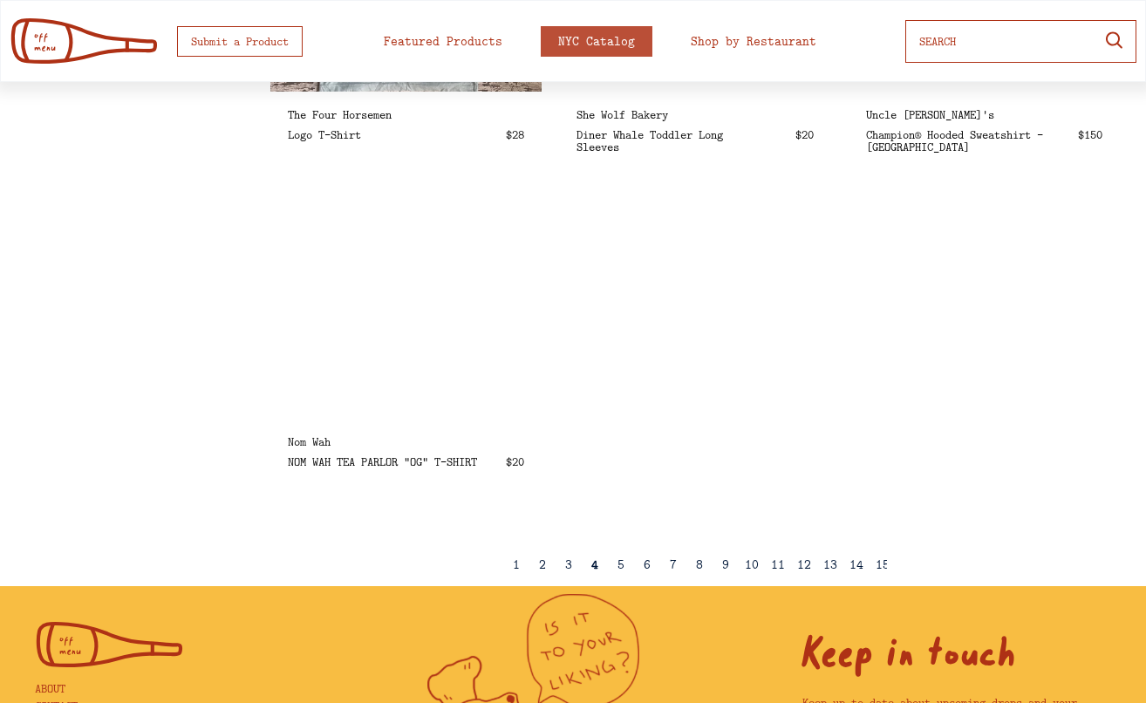
click at [623, 564] on div "5" at bounding box center [621, 564] width 7 height 13
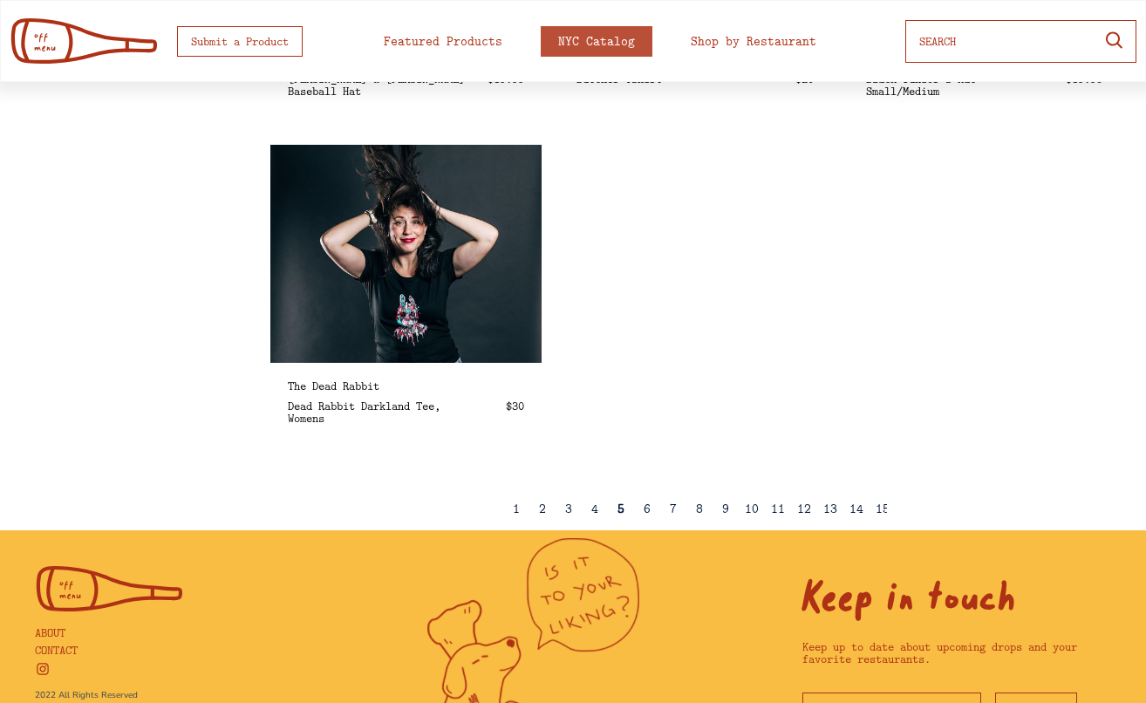
scroll to position [2999, 0]
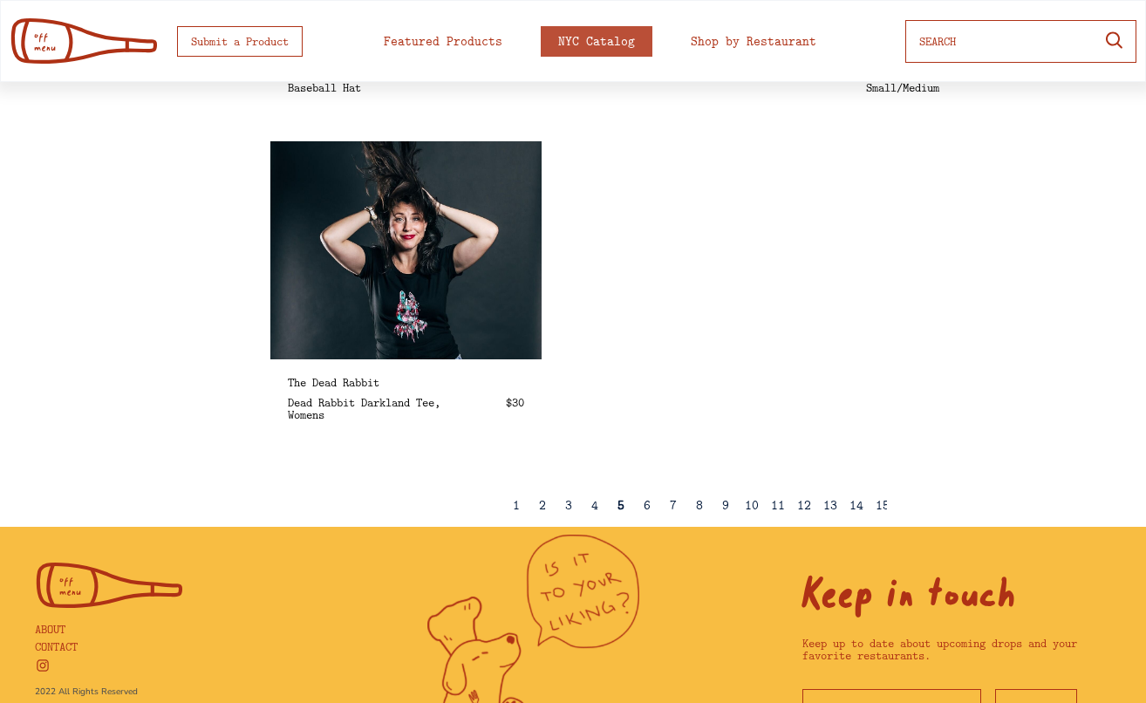
click at [648, 504] on div "6" at bounding box center [647, 505] width 7 height 13
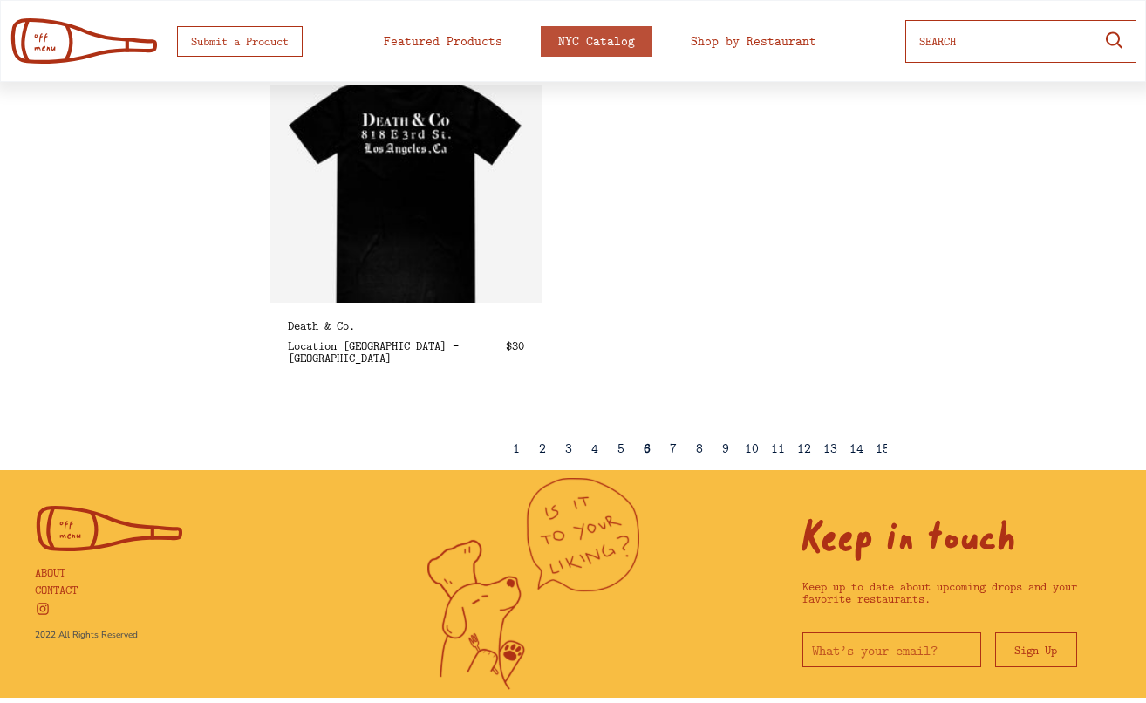
scroll to position [3057, 0]
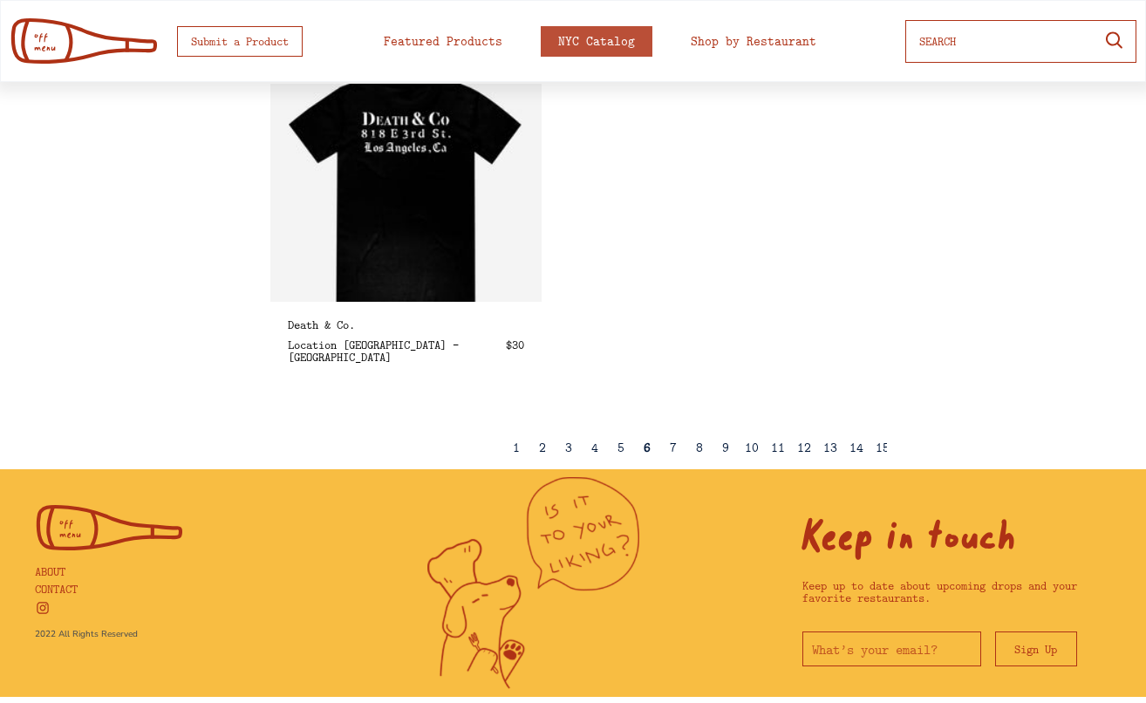
click at [673, 446] on div "7" at bounding box center [673, 447] width 7 height 13
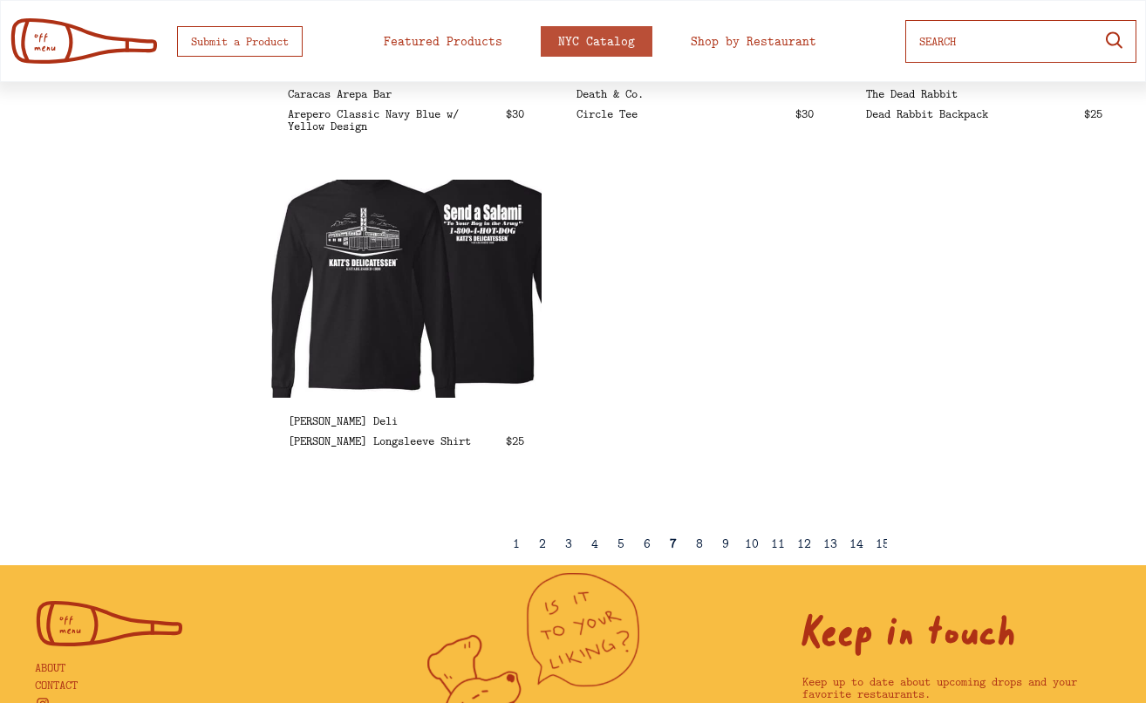
scroll to position [2970, 0]
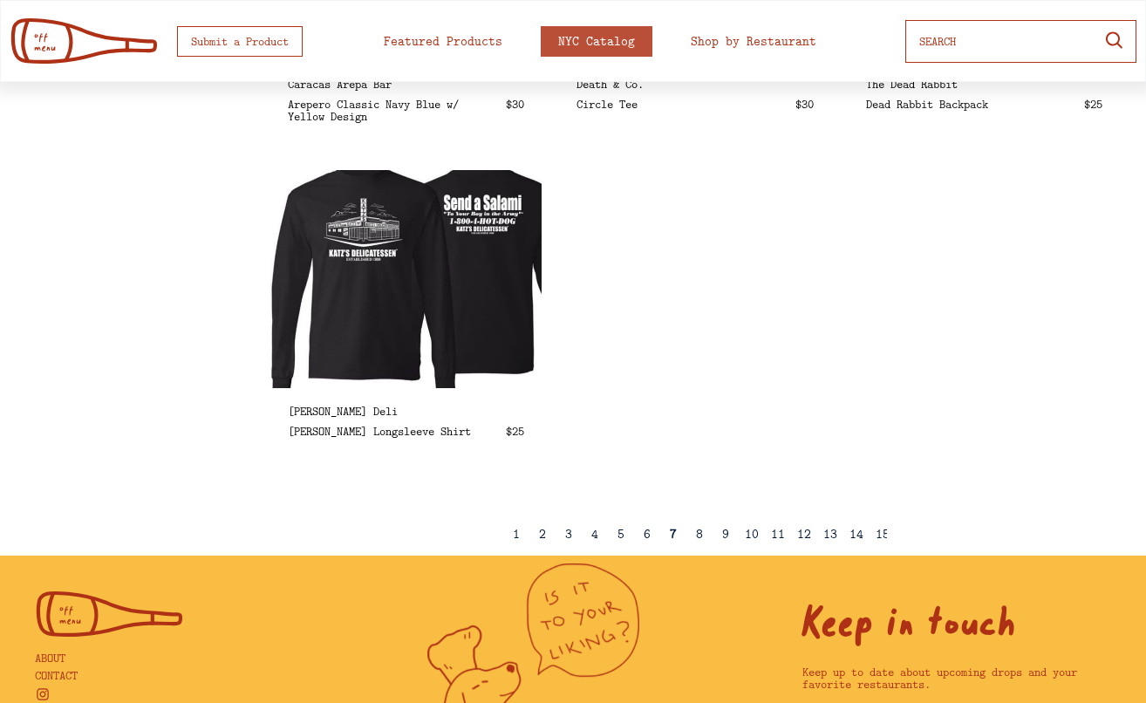
click at [698, 534] on div "8" at bounding box center [699, 534] width 7 height 13
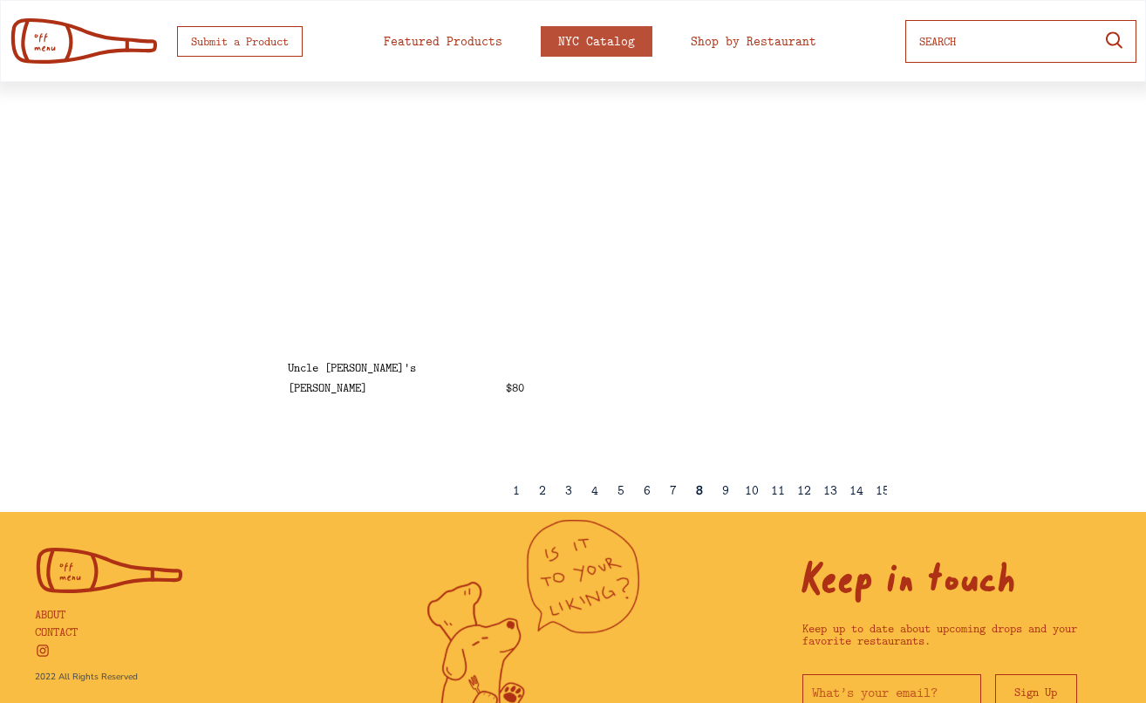
scroll to position [3023, 0]
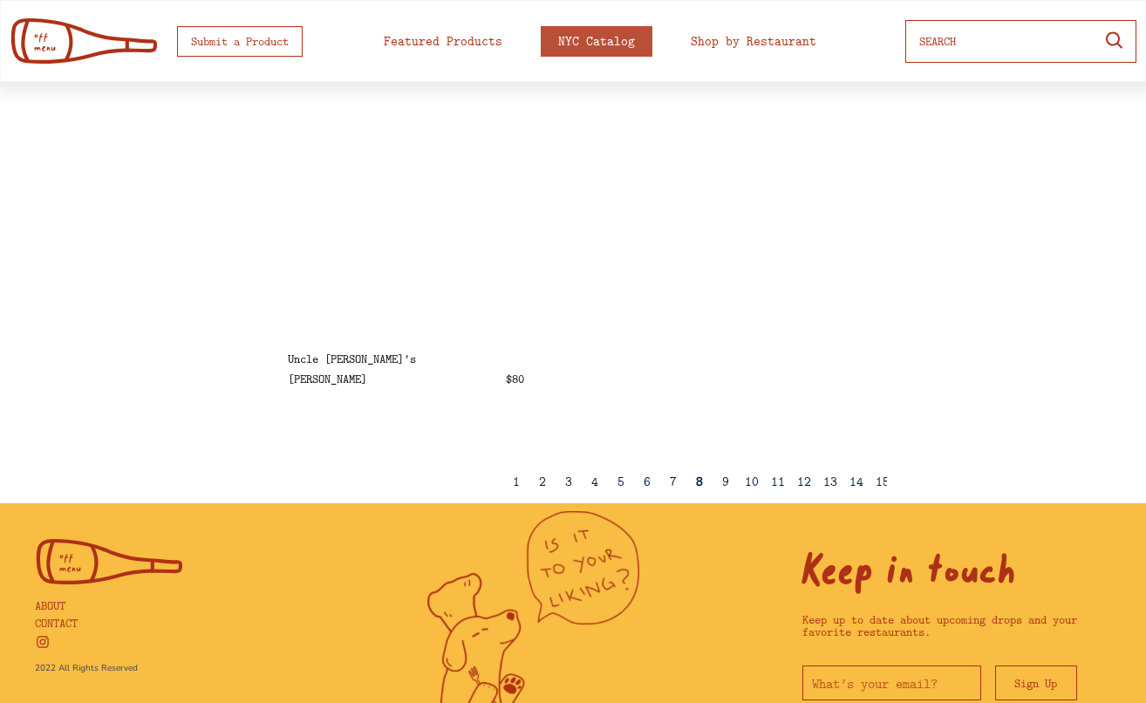
click at [725, 485] on div "9" at bounding box center [725, 481] width 7 height 13
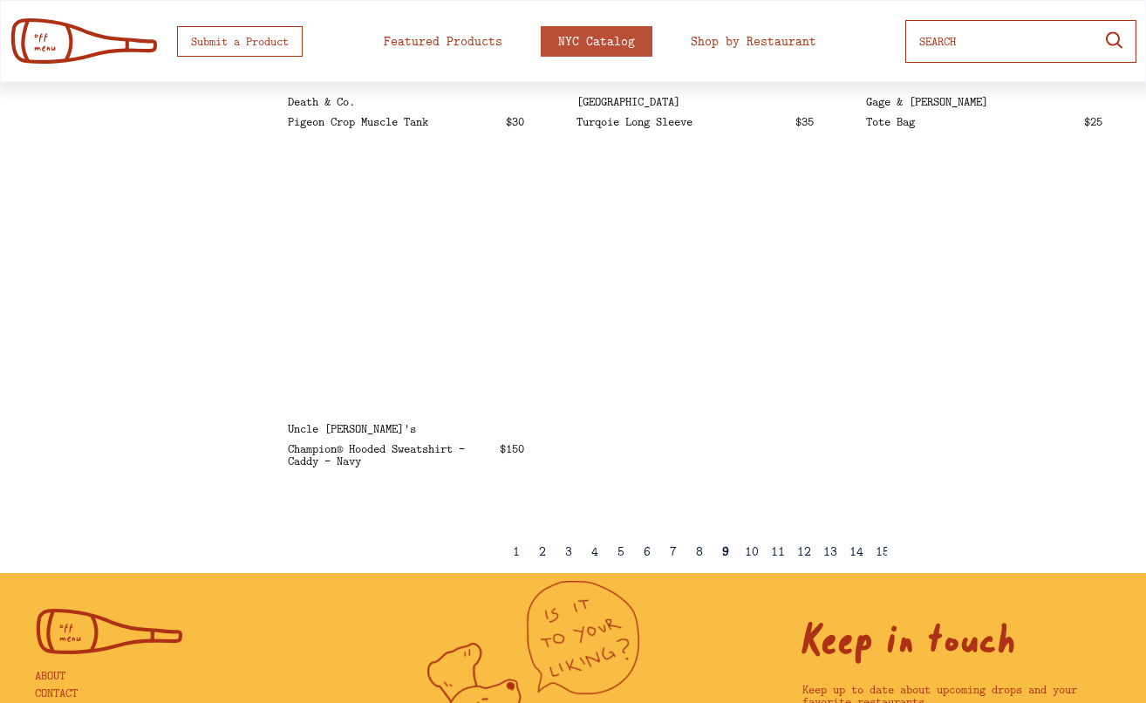
scroll to position [2961, 0]
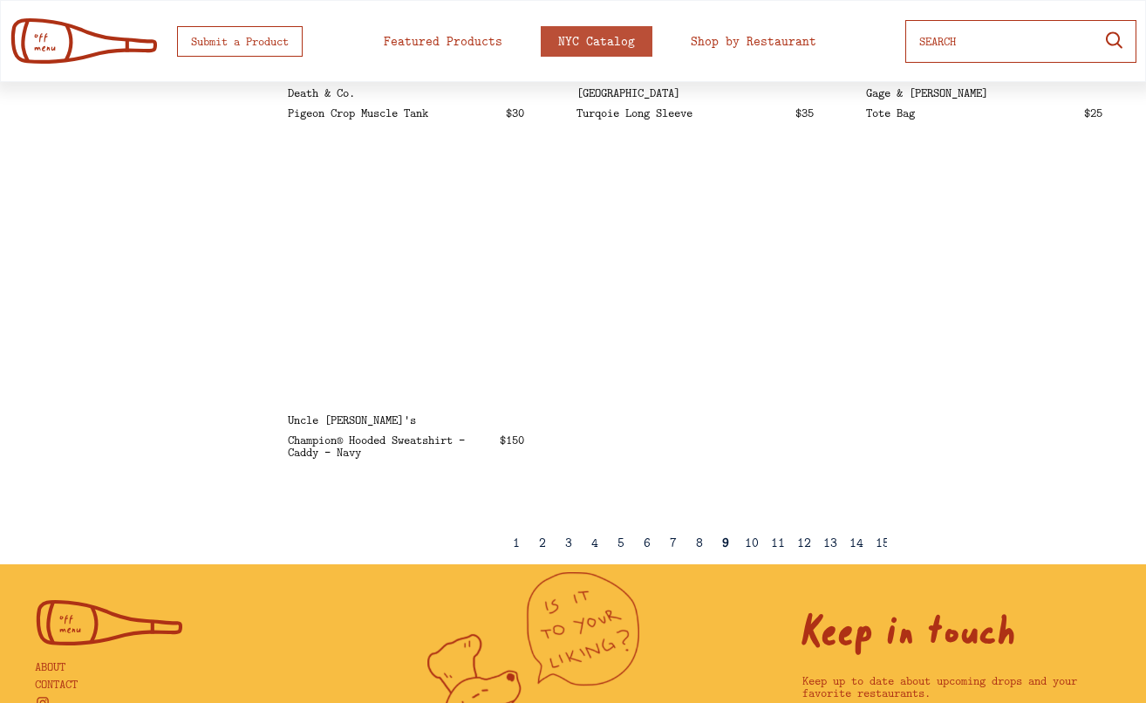
click at [748, 546] on div "10" at bounding box center [752, 542] width 14 height 13
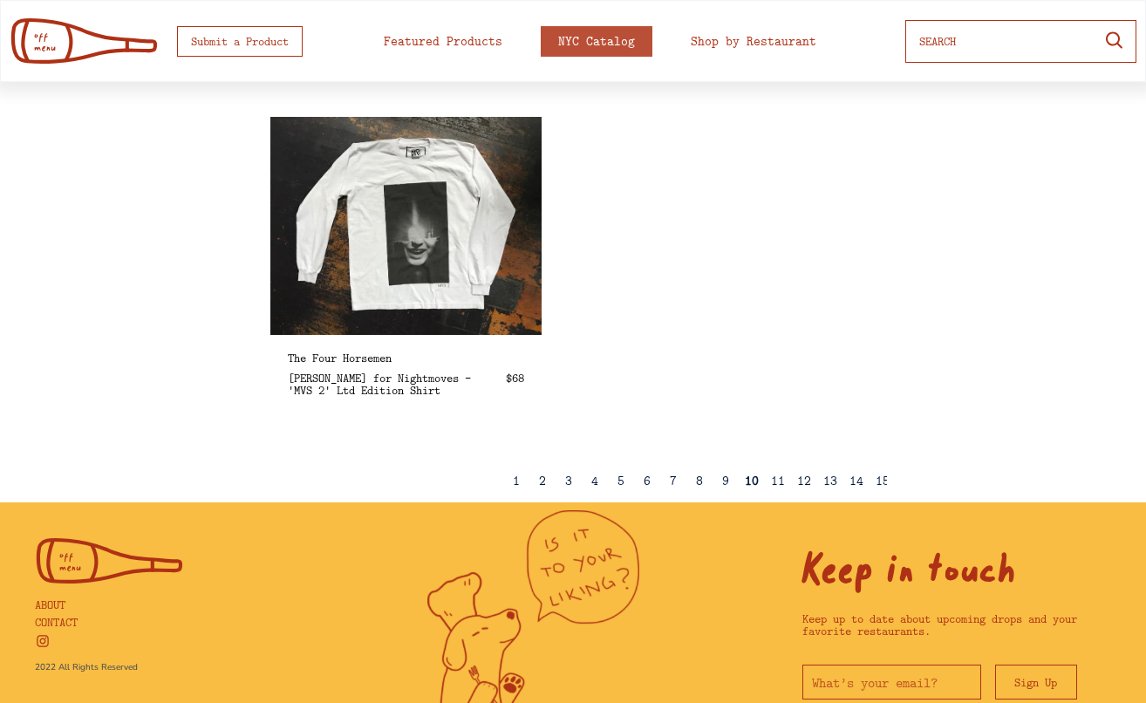
scroll to position [3035, 0]
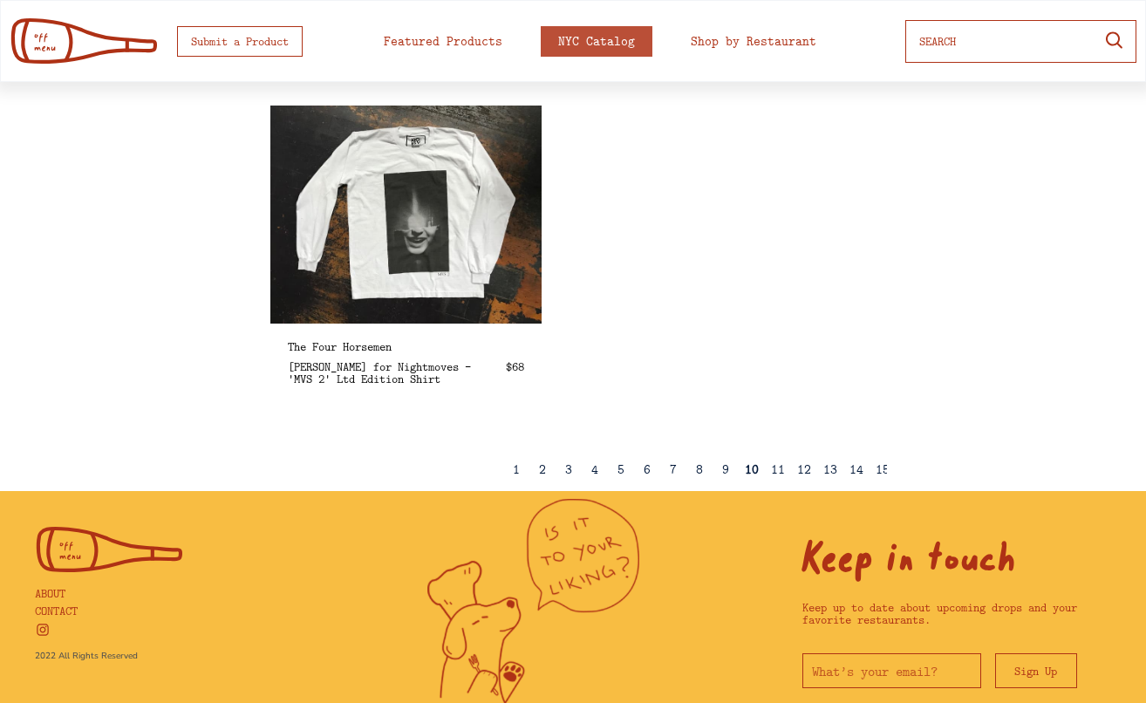
click at [780, 467] on div "11" at bounding box center [778, 469] width 14 height 13
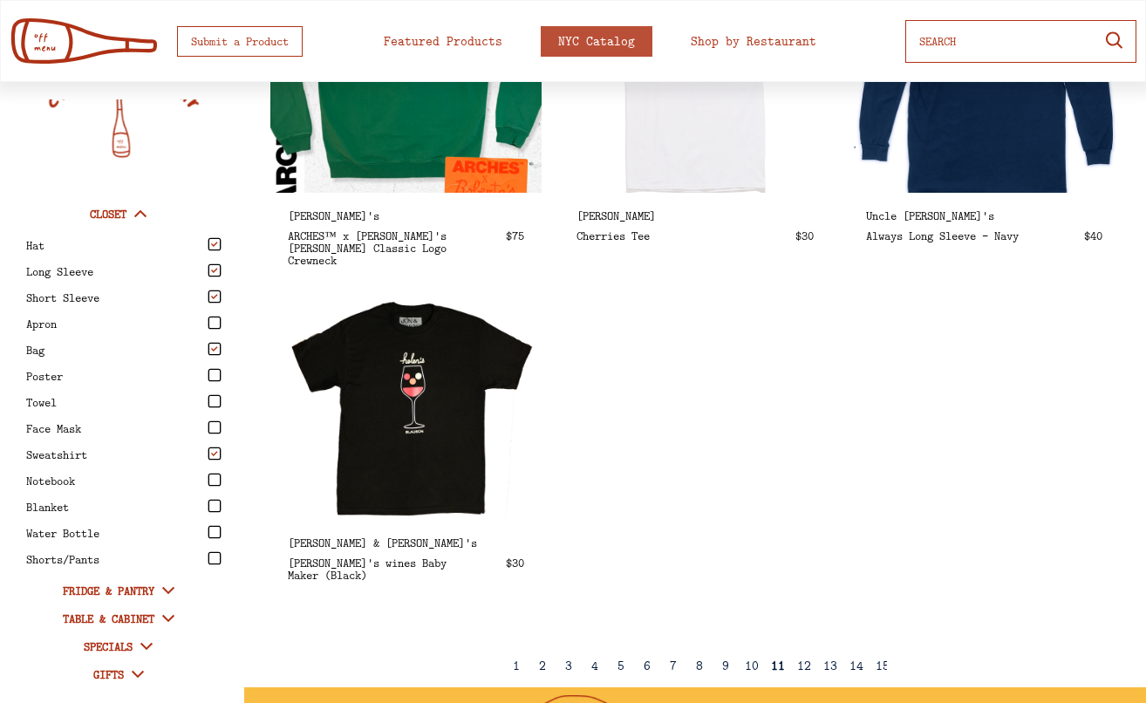
scroll to position [2911, 0]
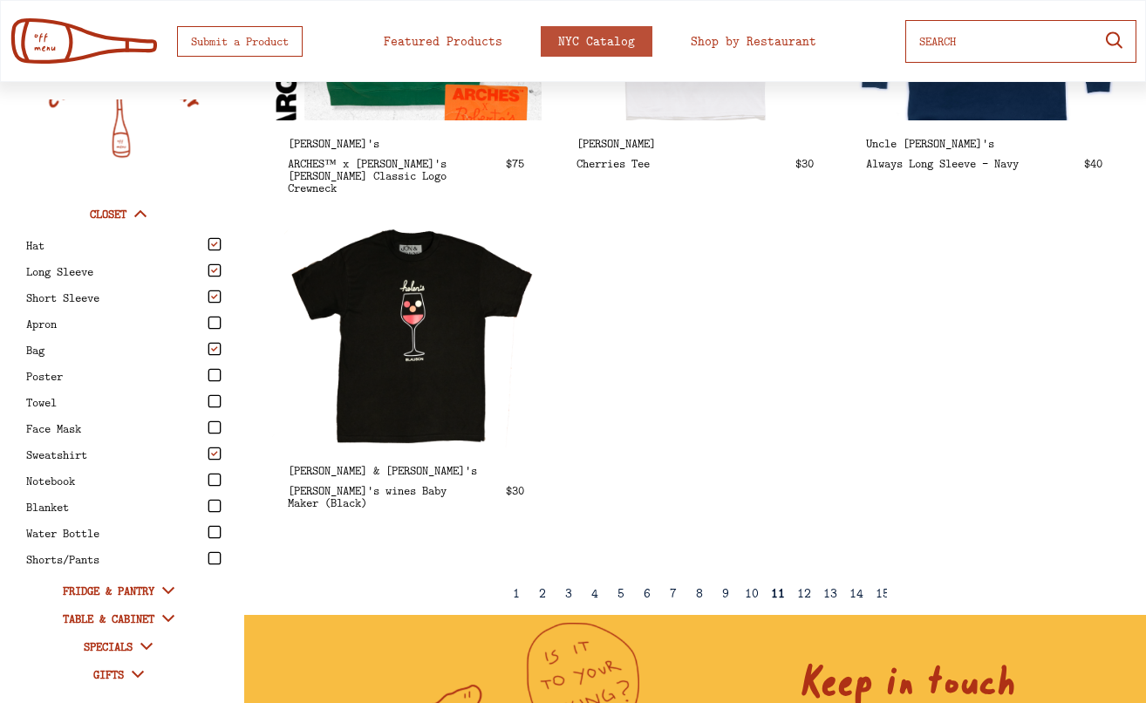
click at [806, 591] on div "12" at bounding box center [804, 593] width 14 height 13
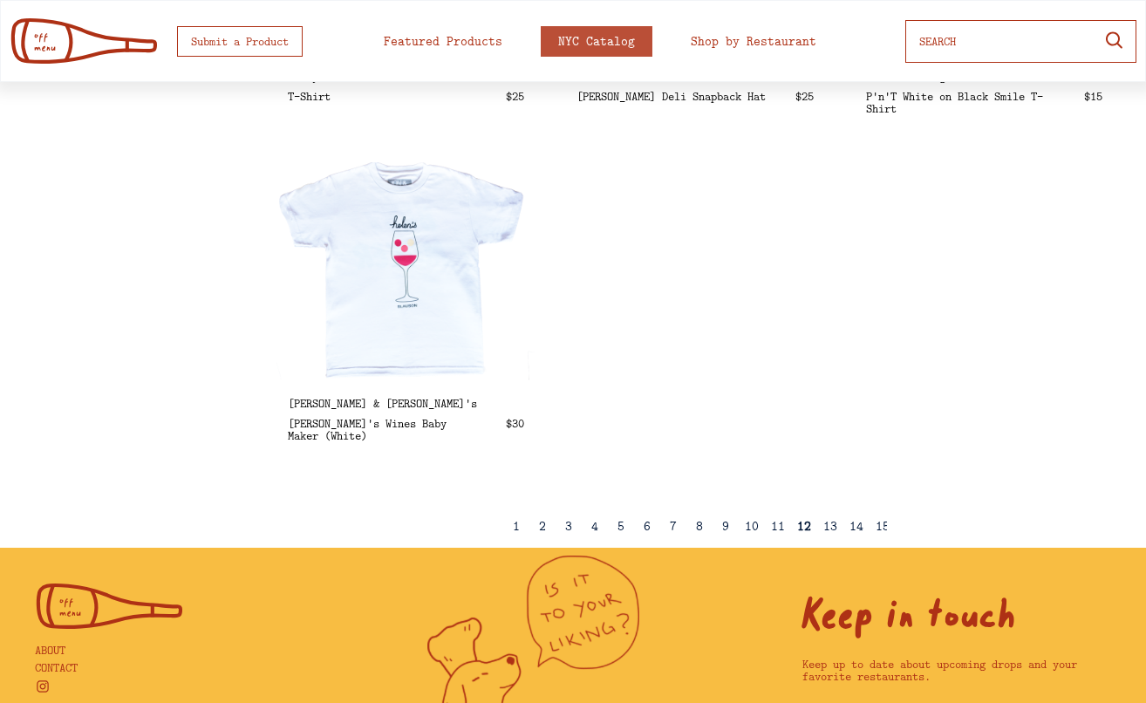
scroll to position [3057, 0]
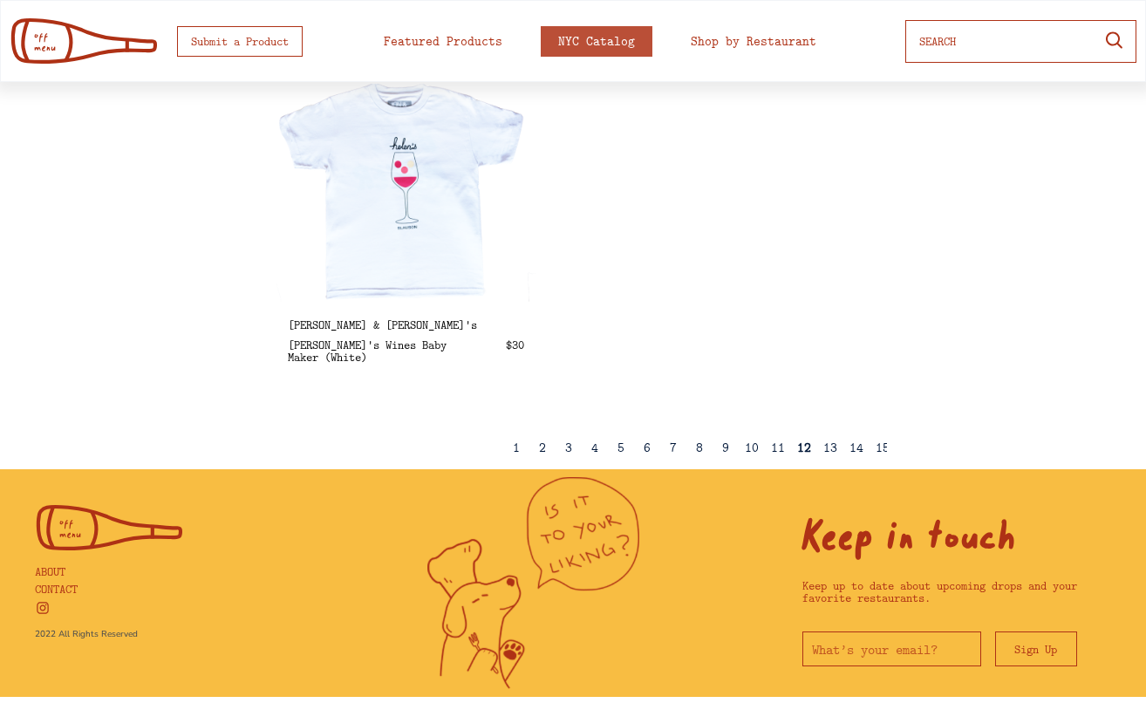
click at [828, 449] on div "13" at bounding box center [830, 447] width 14 height 13
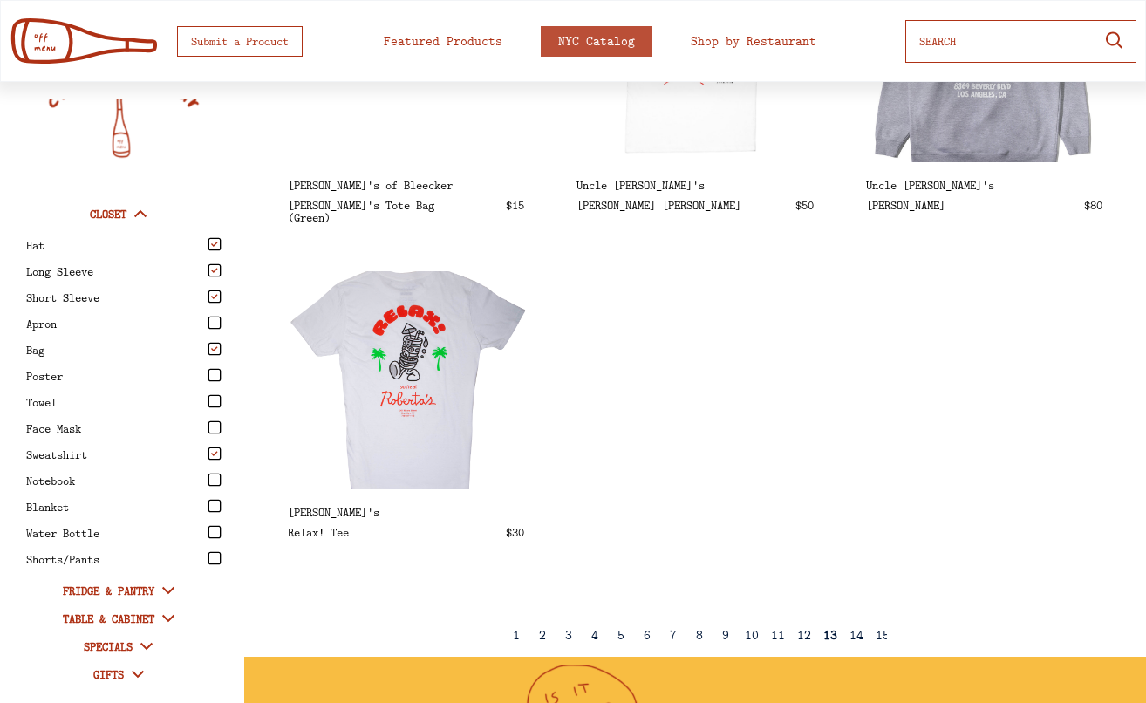
scroll to position [2934, 0]
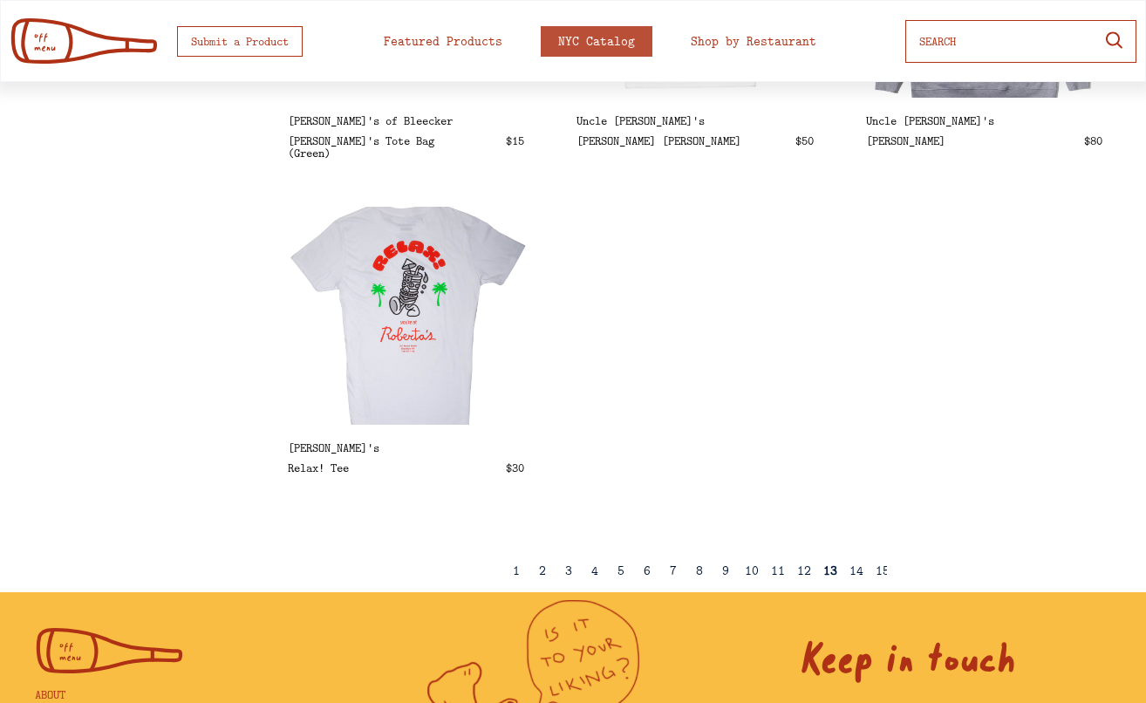
drag, startPoint x: 852, startPoint y: 570, endPoint x: 878, endPoint y: 570, distance: 25.3
click at [853, 570] on div "14" at bounding box center [857, 570] width 14 height 13
select select
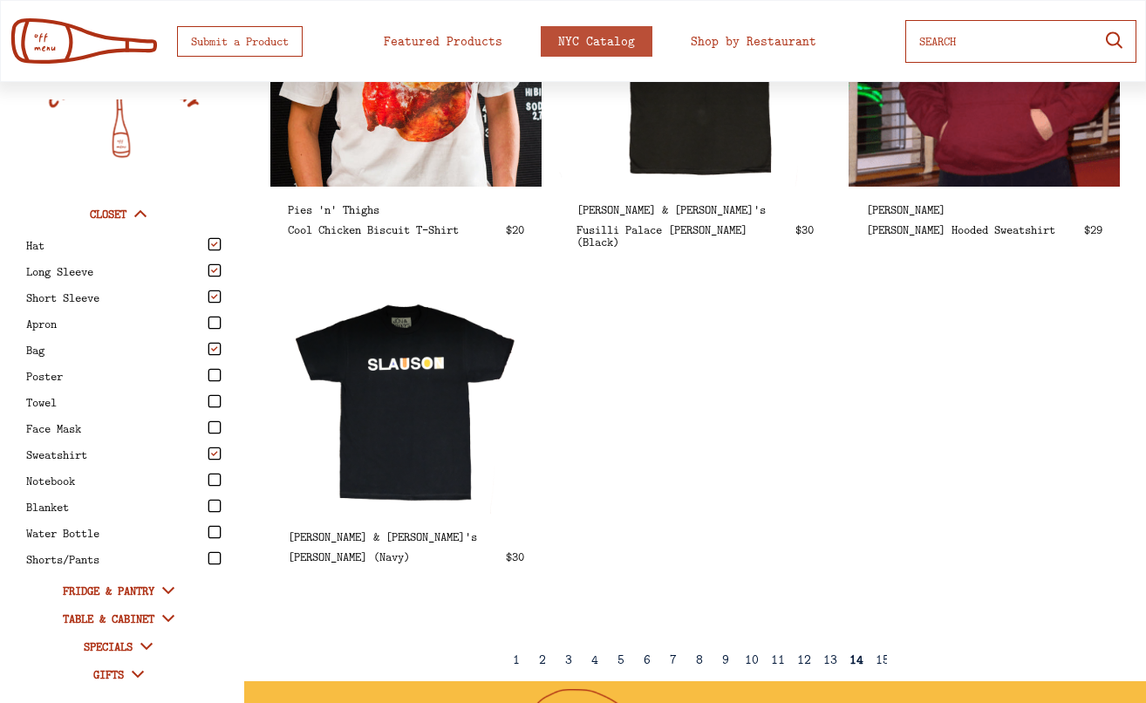
scroll to position [2839, 0]
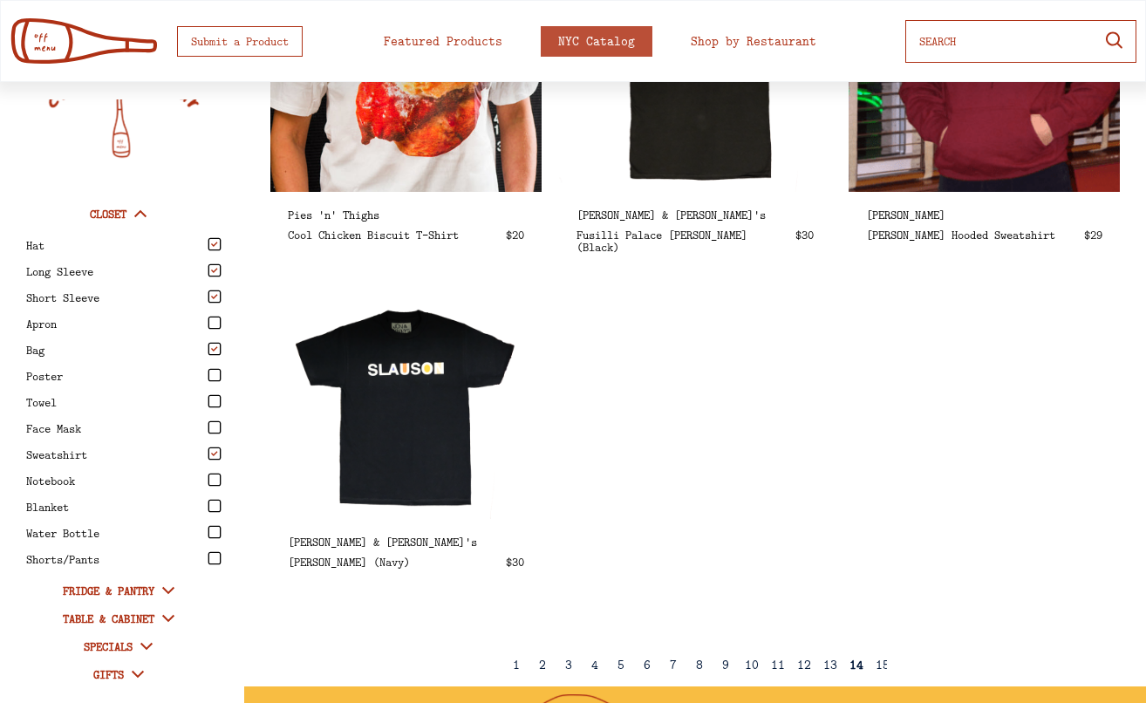
click at [433, 147] on img at bounding box center [406, 82] width 312 height 251
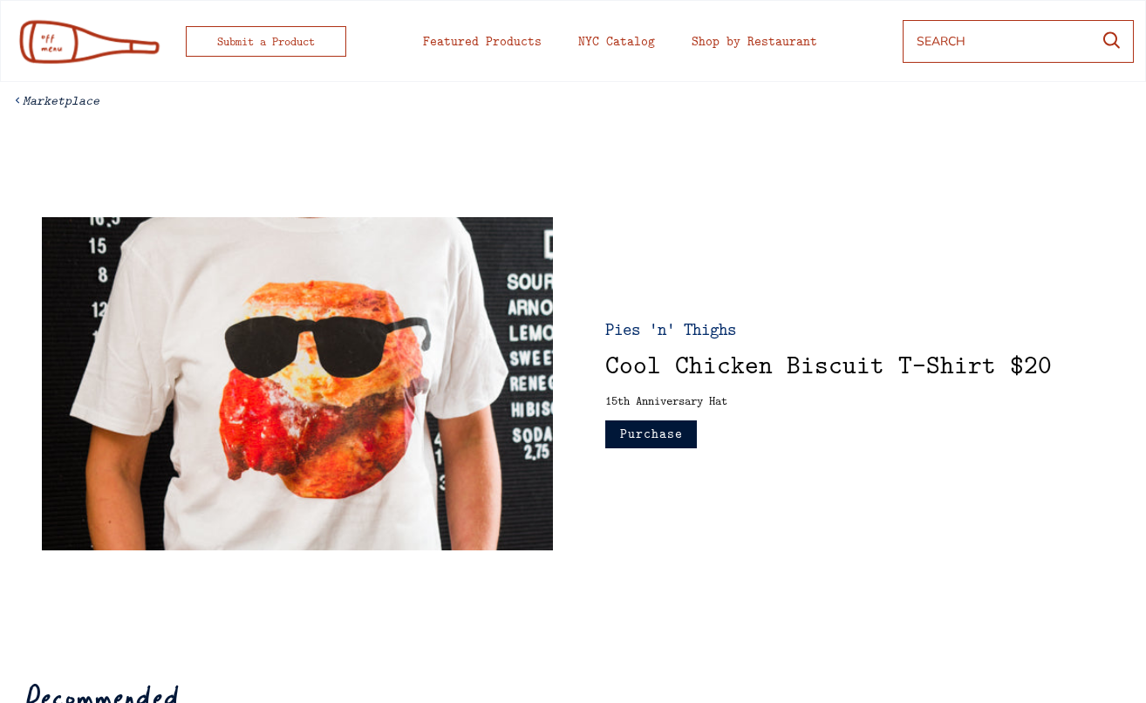
click at [673, 424] on button "Purchase" at bounding box center [651, 434] width 92 height 28
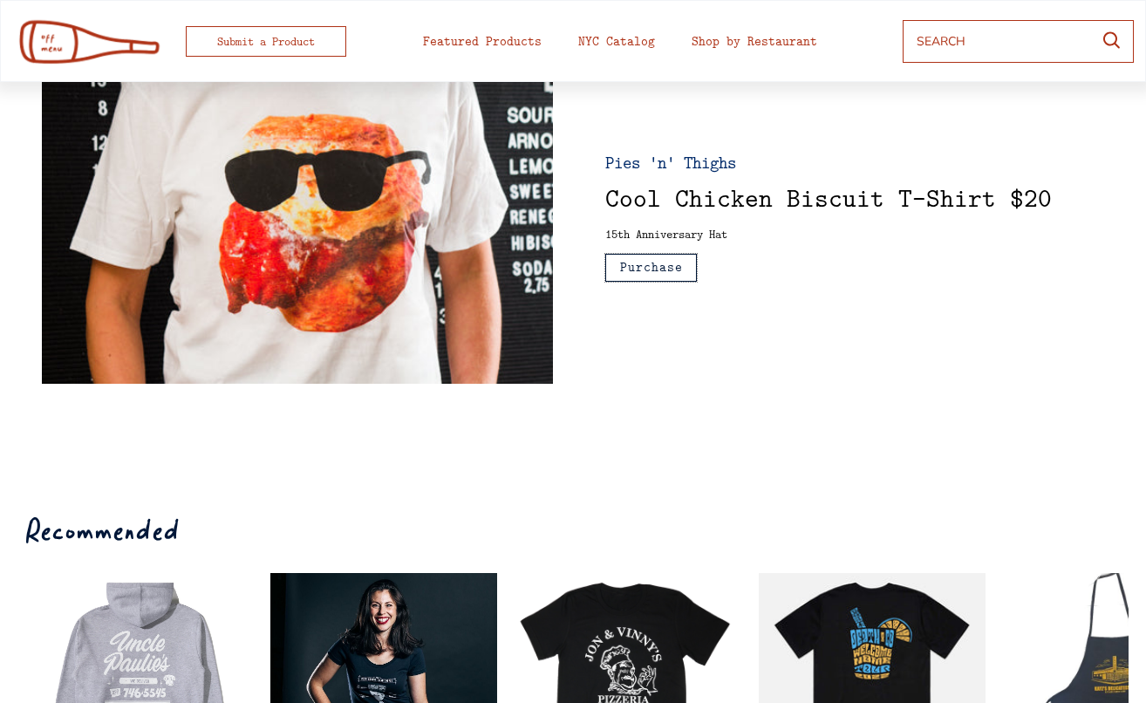
scroll to position [391, 0]
